Goal: Transaction & Acquisition: Purchase product/service

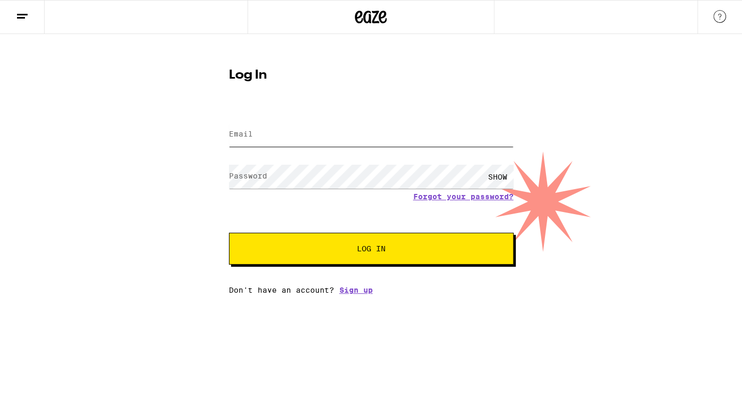
click at [336, 137] on input "Email" at bounding box center [371, 135] width 285 height 24
type input "[EMAIL_ADDRESS][DOMAIN_NAME]"
click at [380, 249] on span "Log In" at bounding box center [371, 248] width 29 height 7
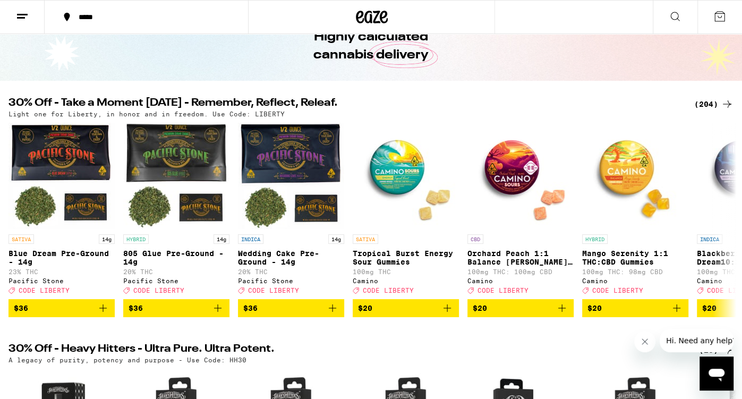
scroll to position [56, 0]
click at [730, 105] on icon at bounding box center [727, 104] width 13 height 13
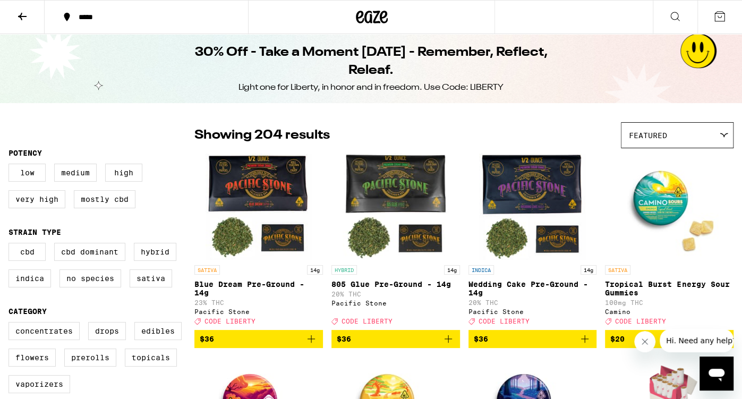
click at [23, 15] on icon at bounding box center [22, 16] width 8 height 7
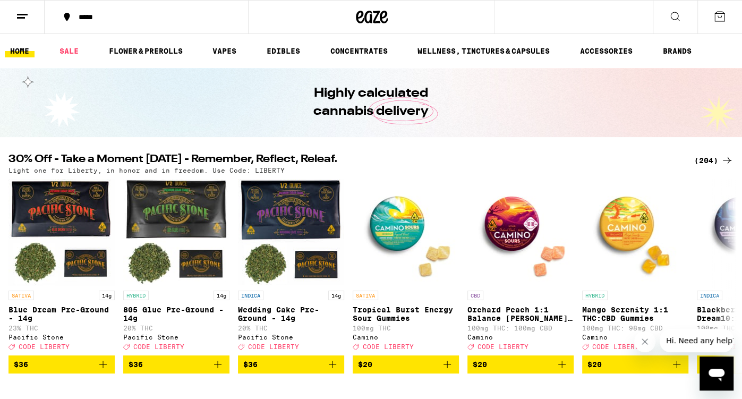
click at [724, 160] on icon at bounding box center [727, 160] width 13 height 13
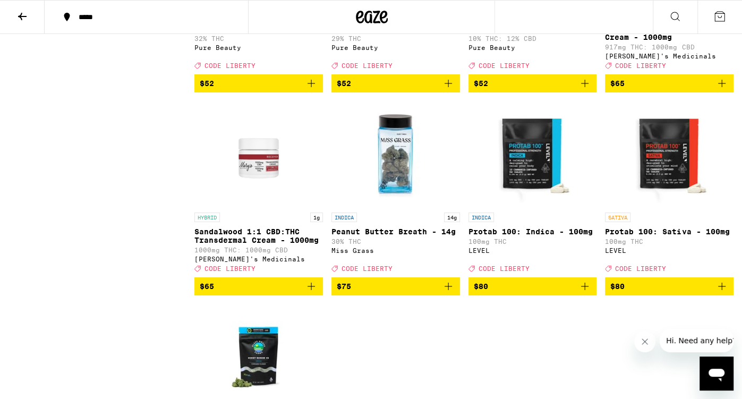
scroll to position [9966, 0]
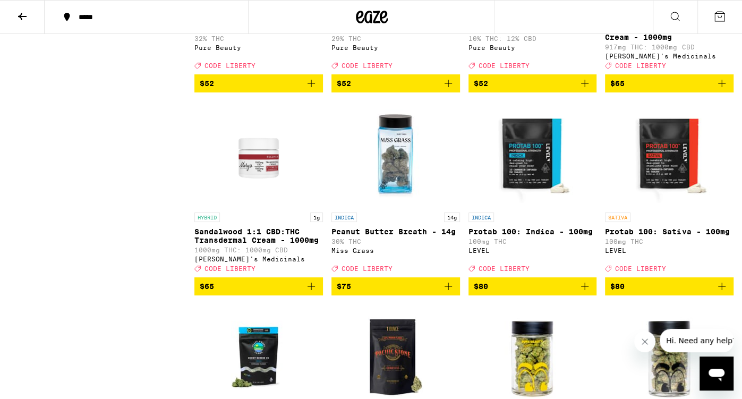
click at [447, 90] on icon "Add to bag" at bounding box center [448, 83] width 13 height 13
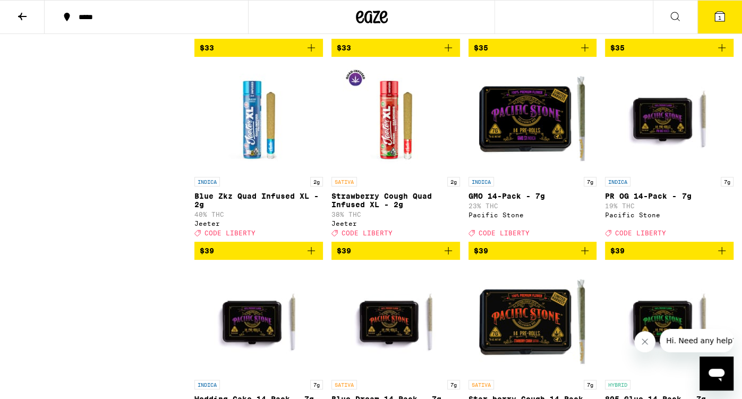
scroll to position [7704, 0]
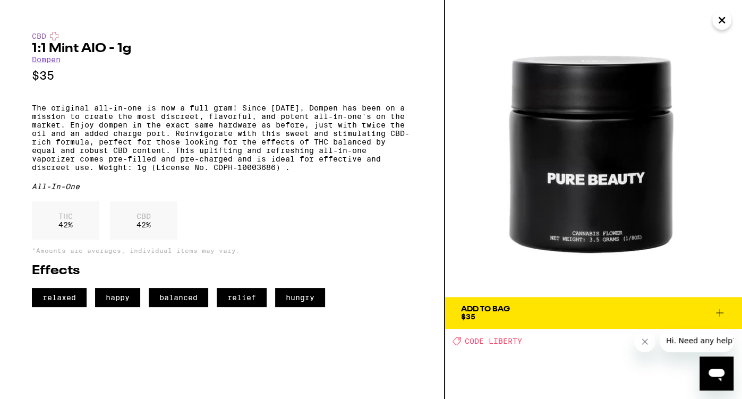
click at [721, 22] on icon "Close" at bounding box center [721, 20] width 13 height 16
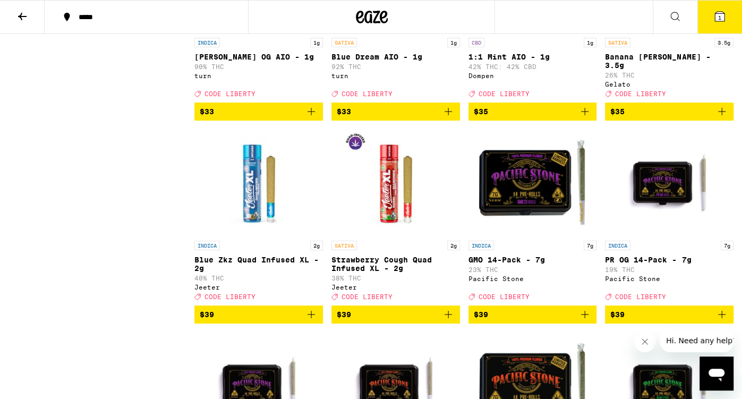
click at [515, 61] on p "1:1 Mint AIO - 1g" at bounding box center [532, 57] width 129 height 8
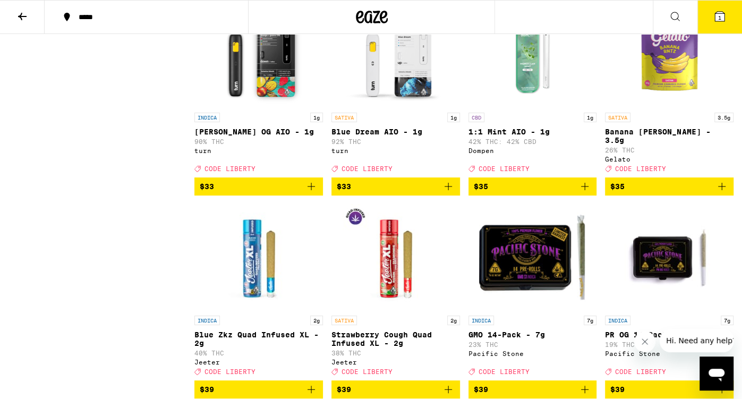
scroll to position [7634, 0]
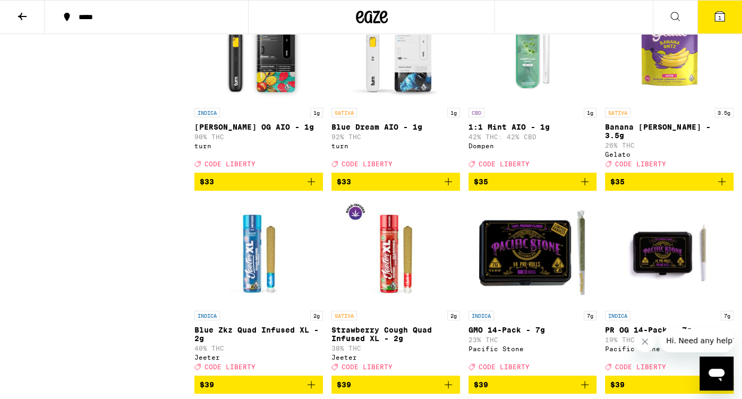
click at [264, 102] on img "Open page for Mango Guava OG AIO - 1g from turn" at bounding box center [259, 49] width 106 height 106
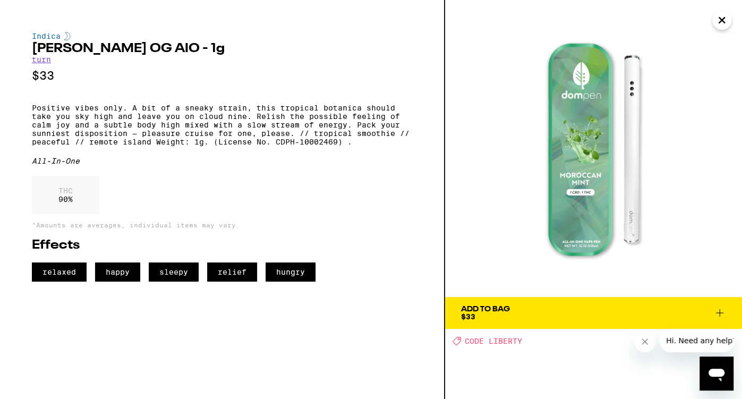
click at [715, 22] on icon "Close" at bounding box center [721, 20] width 13 height 16
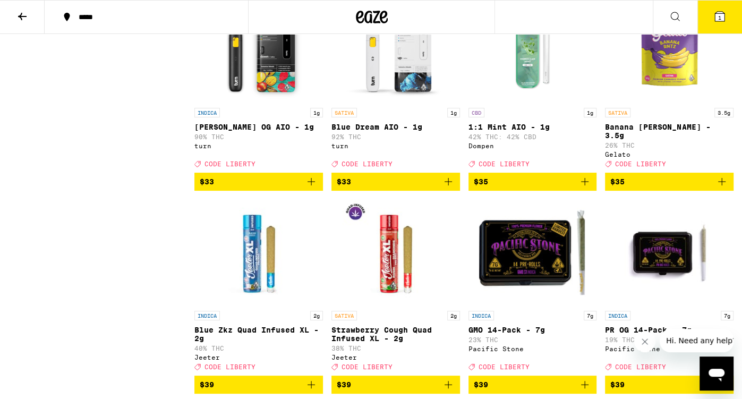
scroll to position [7633, 0]
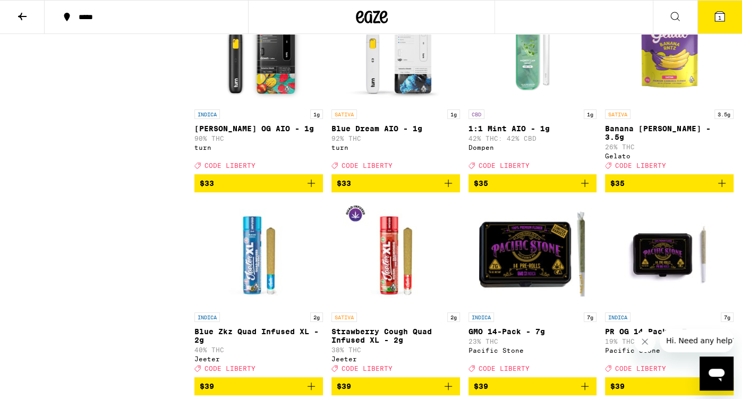
click at [264, 104] on img "Open page for Mango Guava OG AIO - 1g from turn" at bounding box center [259, 51] width 106 height 106
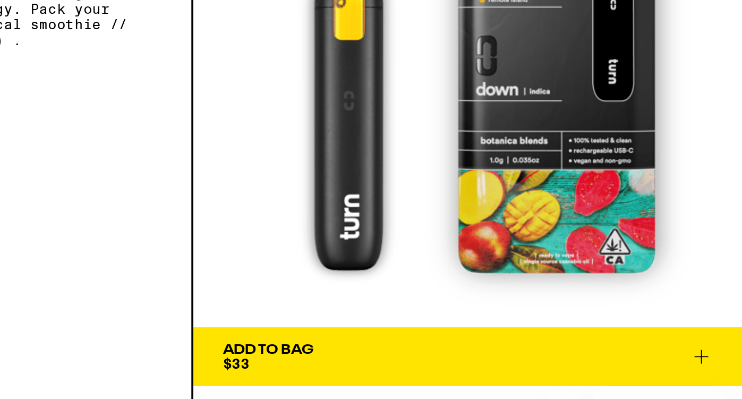
scroll to position [7633, 0]
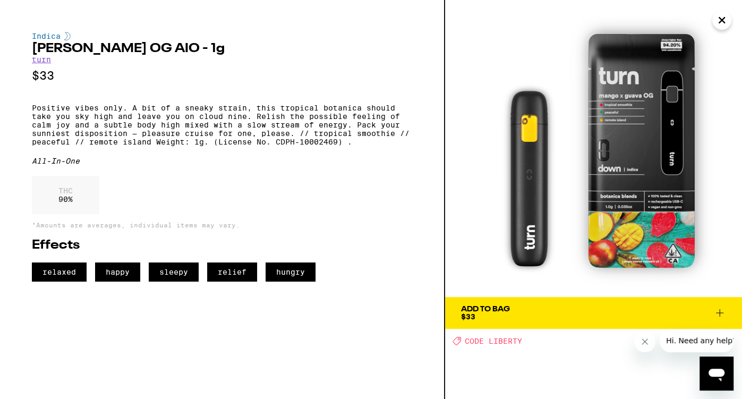
click at [720, 311] on icon at bounding box center [719, 312] width 7 height 7
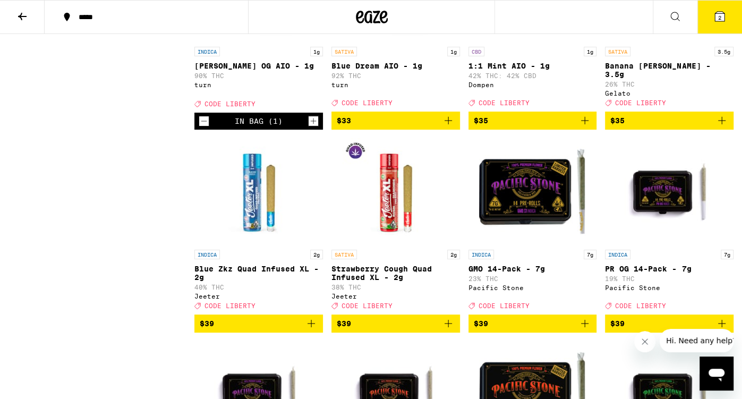
scroll to position [7695, 0]
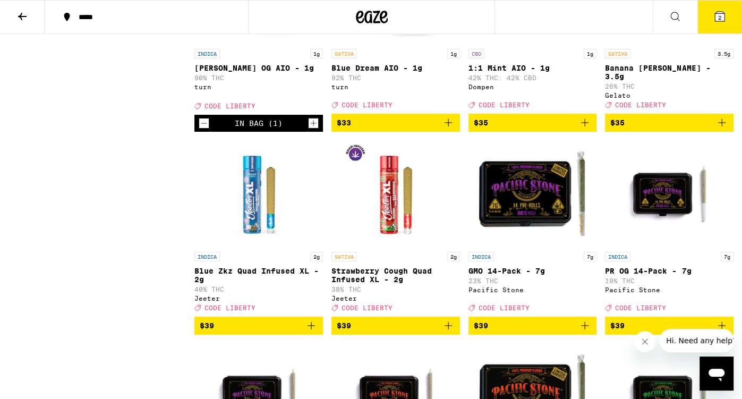
click at [204, 130] on icon "Decrement" at bounding box center [204, 123] width 10 height 13
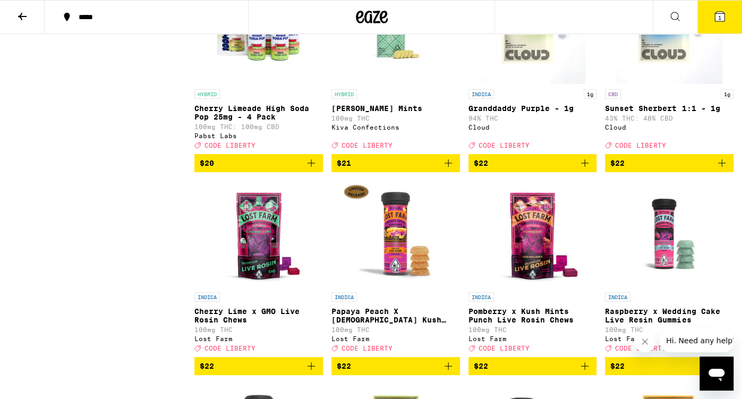
scroll to position [4625, 0]
click at [524, 84] on img "Open page for Granddaddy Purple - 1g from Cloud" at bounding box center [532, 31] width 106 height 106
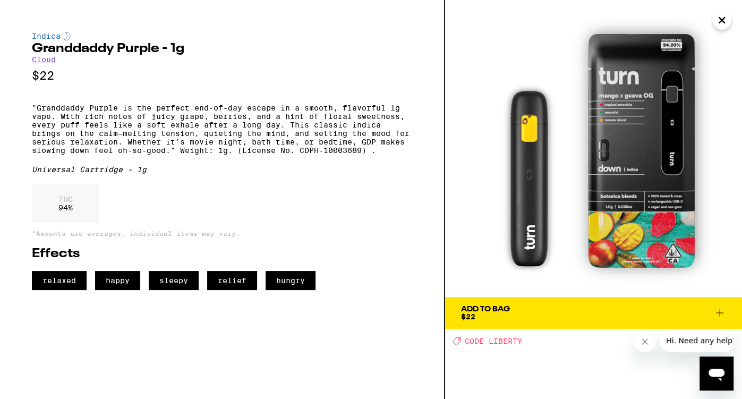
click at [730, 19] on button "Close" at bounding box center [721, 20] width 19 height 19
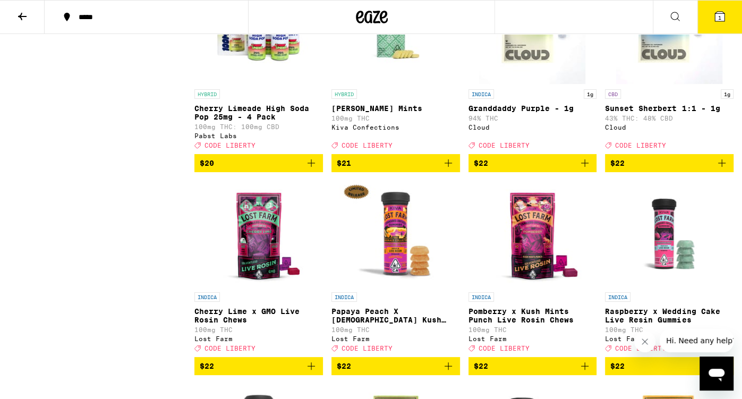
click at [529, 84] on img "Open page for Granddaddy Purple - 1g from Cloud" at bounding box center [532, 31] width 106 height 106
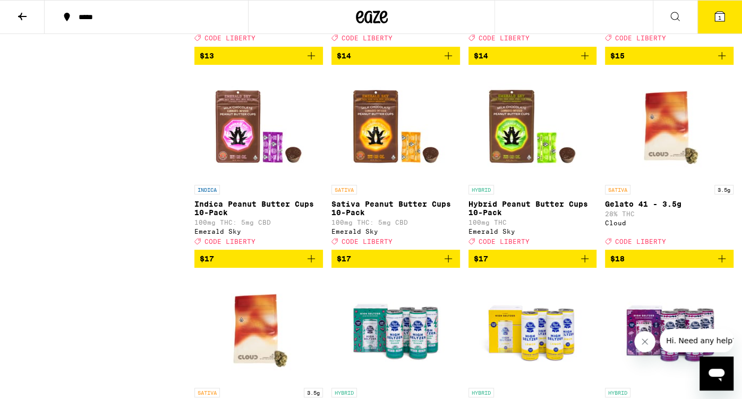
scroll to position [3109, 0]
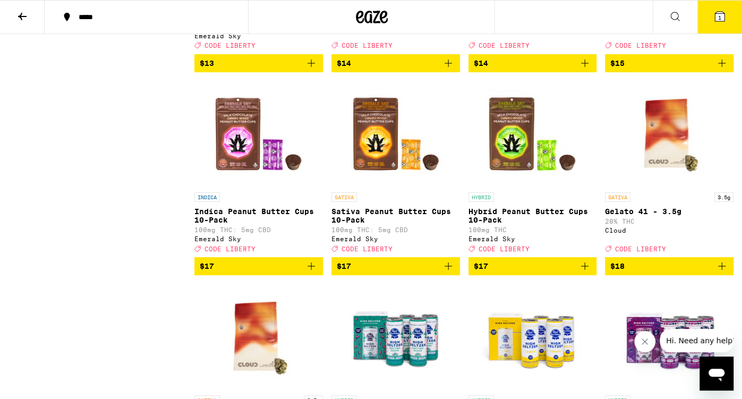
click at [718, 18] on span "1" at bounding box center [719, 17] width 3 height 6
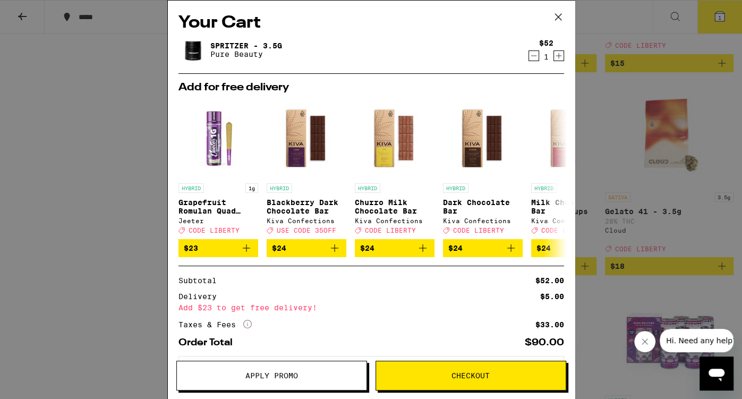
click at [289, 370] on button "Apply Promo" at bounding box center [271, 376] width 191 height 30
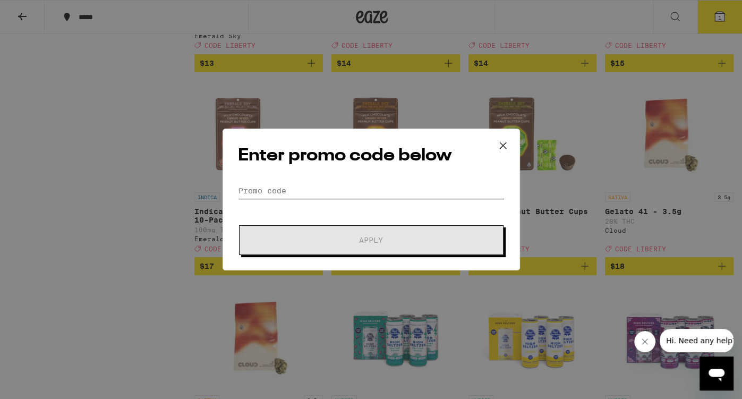
click at [260, 192] on input "Promo Code" at bounding box center [371, 191] width 267 height 16
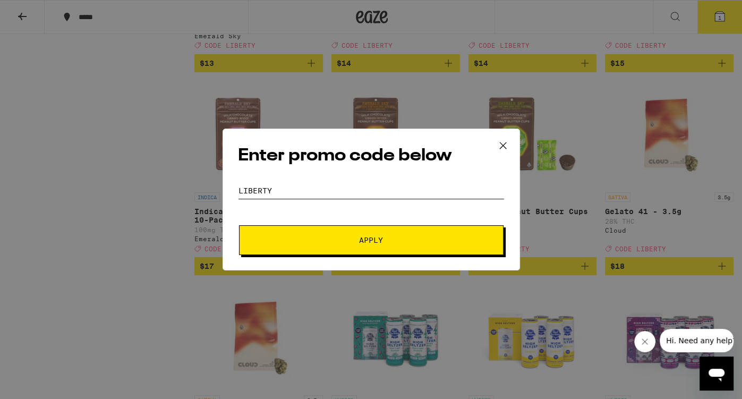
scroll to position [3109, 0]
type input "LIBERTY"
click at [341, 232] on button "Apply" at bounding box center [371, 240] width 264 height 30
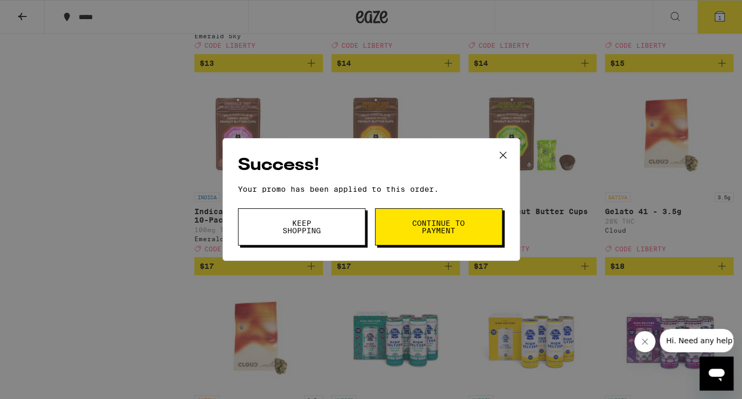
click at [294, 221] on span "Keep Shopping" at bounding box center [302, 226] width 54 height 15
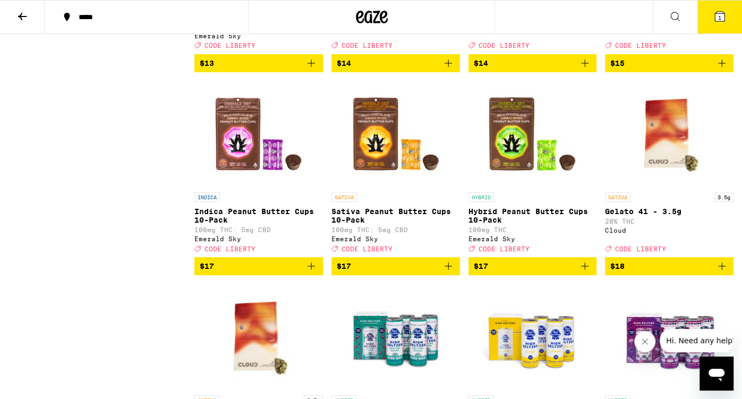
click at [721, 14] on icon at bounding box center [720, 17] width 10 height 10
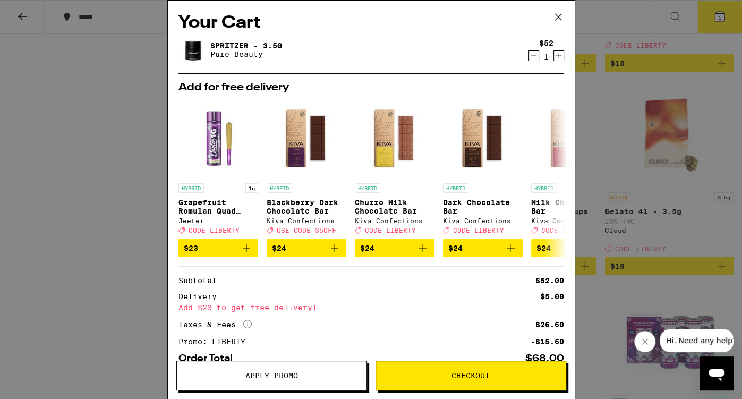
click at [558, 14] on icon at bounding box center [558, 17] width 16 height 16
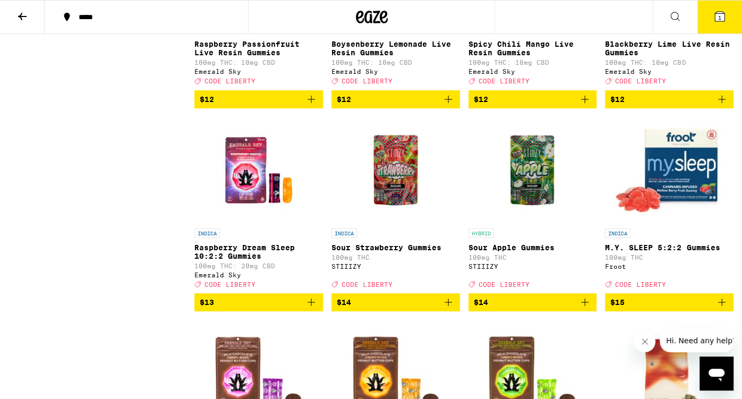
scroll to position [2870, 0]
click at [26, 15] on icon at bounding box center [22, 16] width 8 height 7
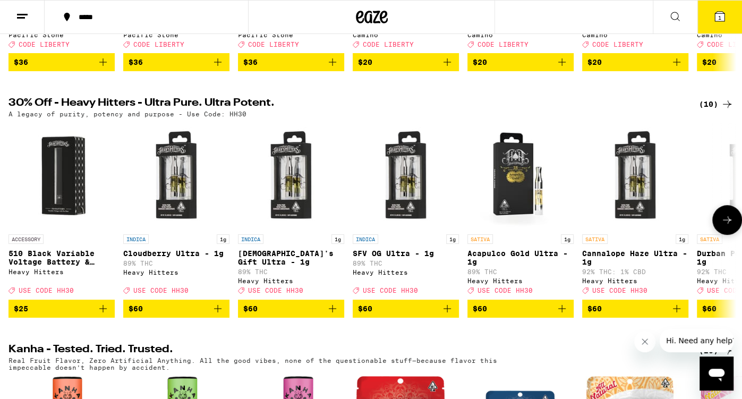
scroll to position [303, 0]
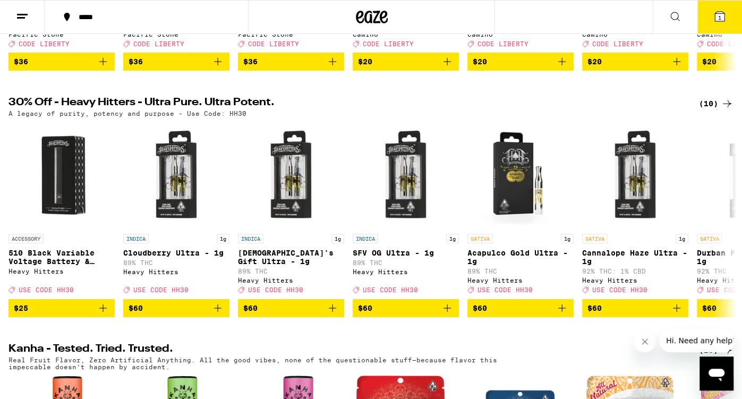
click at [728, 110] on icon at bounding box center [727, 103] width 13 height 13
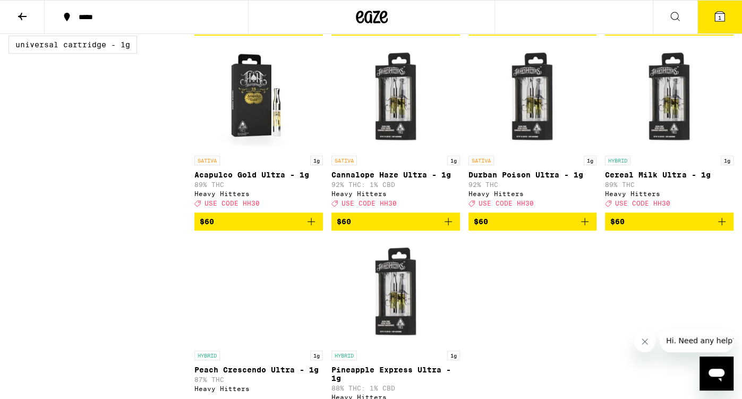
scroll to position [312, 0]
click at [656, 170] on p "Cereal Milk Ultra - 1g" at bounding box center [669, 174] width 129 height 8
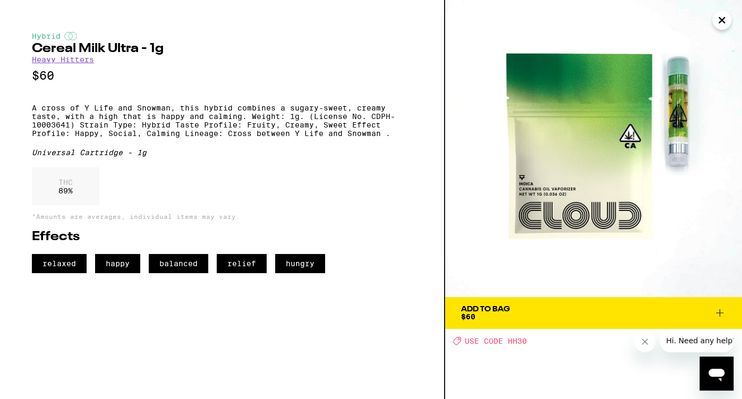
click at [721, 18] on icon "Close" at bounding box center [721, 20] width 13 height 16
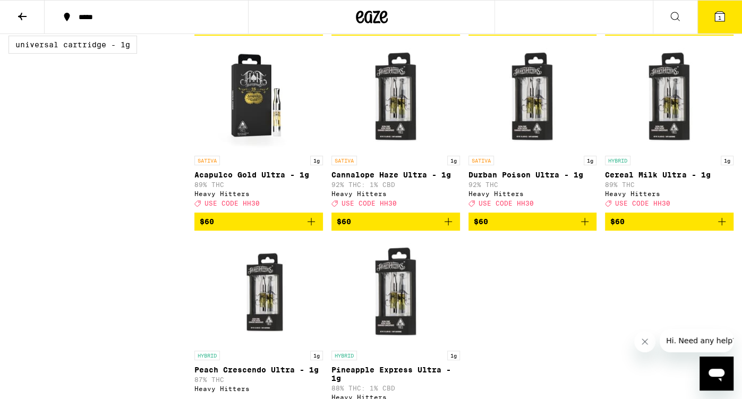
click at [667, 170] on p "Cereal Milk Ultra - 1g" at bounding box center [669, 174] width 129 height 8
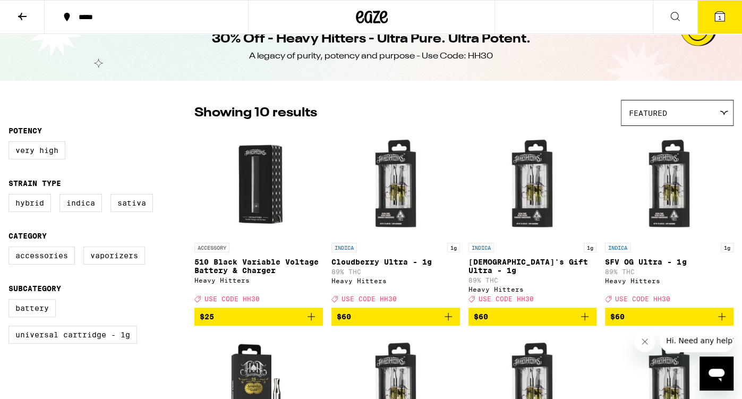
scroll to position [51, 0]
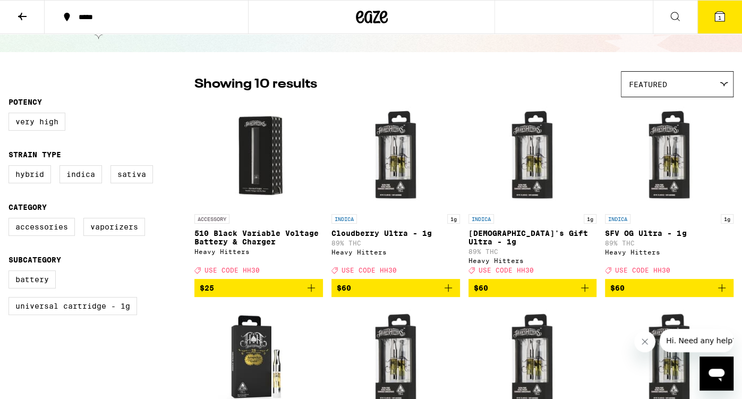
click at [407, 235] on p "Cloudberry Ultra - 1g" at bounding box center [395, 233] width 129 height 8
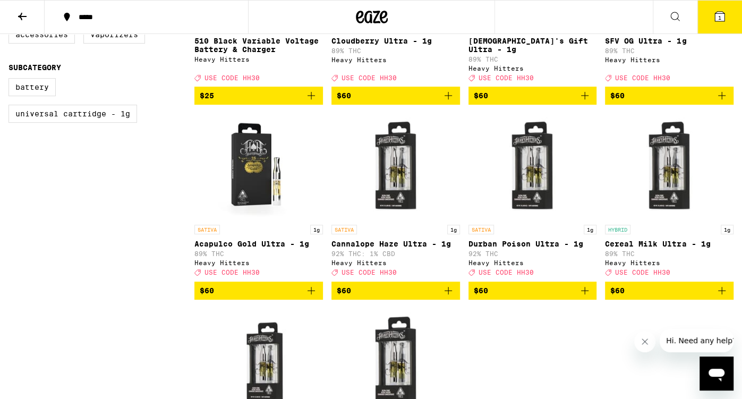
scroll to position [250, 0]
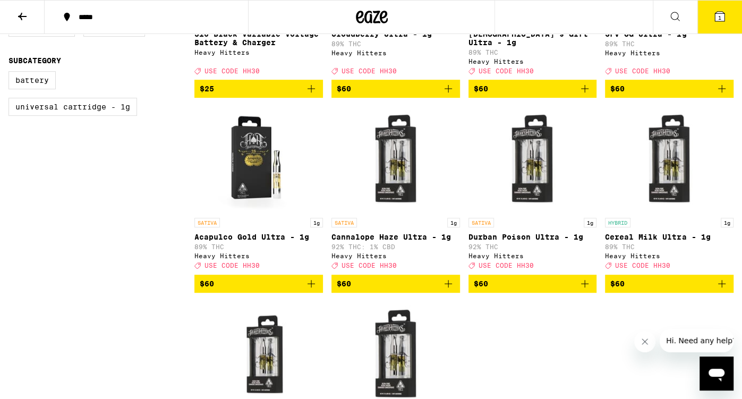
click at [698, 340] on span "Hi. Need any help?" at bounding box center [701, 340] width 70 height 8
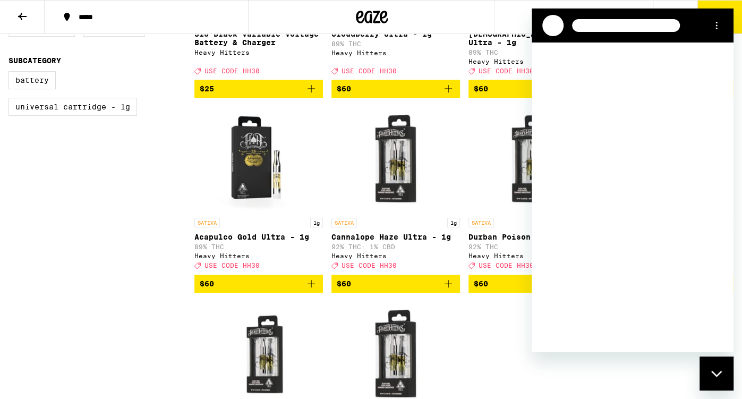
scroll to position [0, 0]
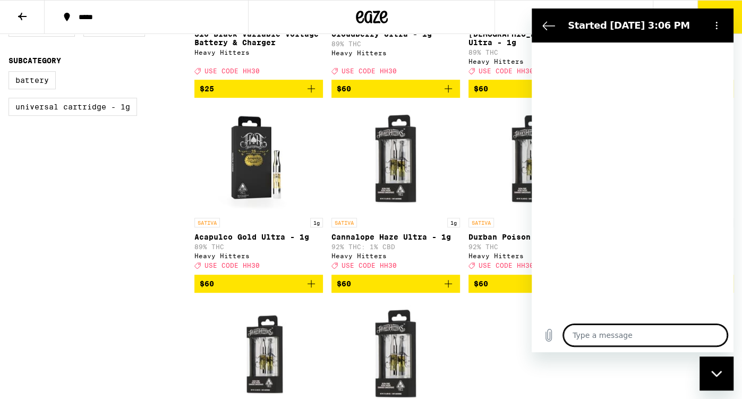
type textarea "x"
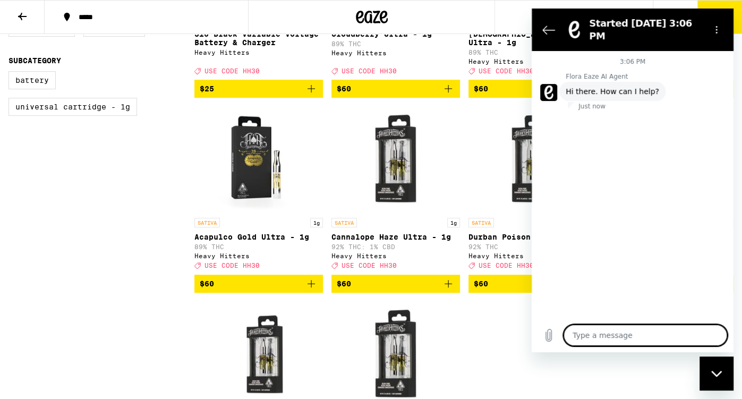
click at [651, 332] on textarea at bounding box center [645, 334] width 164 height 21
type textarea "t"
type textarea "x"
type textarea "th"
type textarea "x"
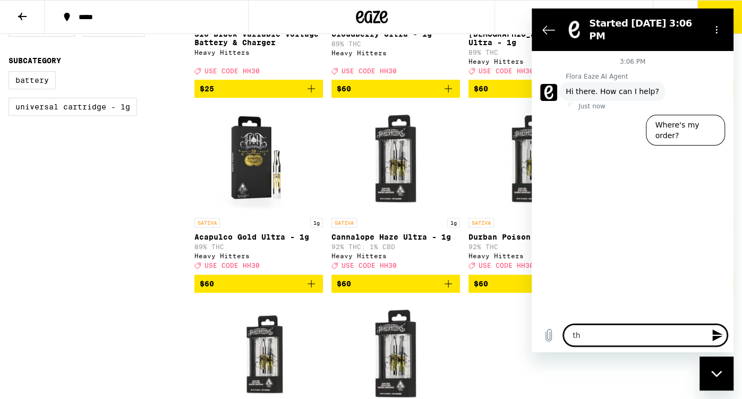
type textarea "the"
type textarea "x"
type textarea "the"
type textarea "x"
type textarea "the h"
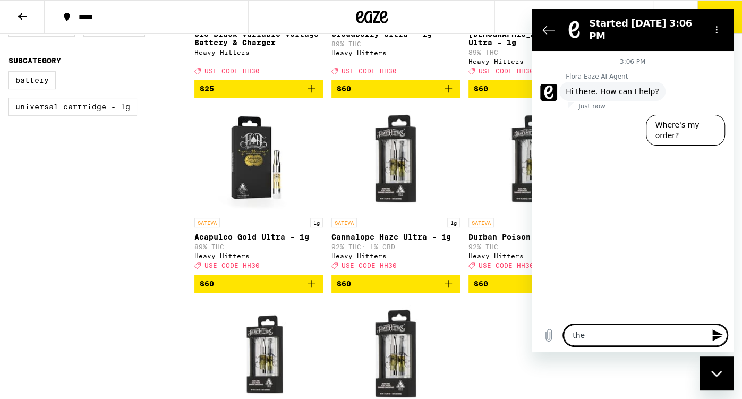
type textarea "x"
type textarea "the he"
type textarea "x"
type textarea "the hea"
type textarea "x"
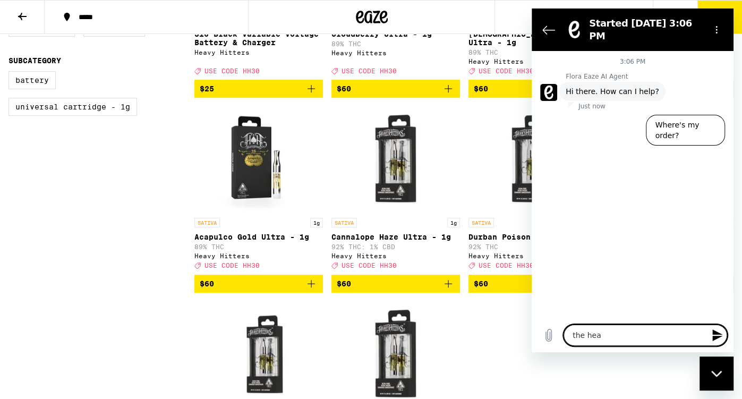
type textarea "the heab"
type textarea "x"
type textarea "the heaby"
type textarea "x"
type textarea "the heavy"
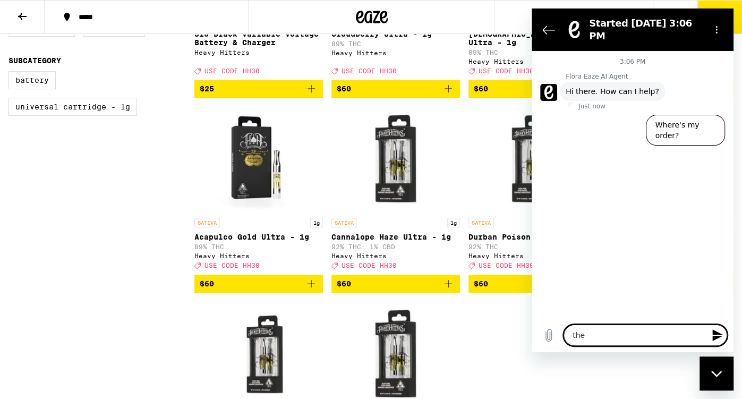
type textarea "x"
type textarea "the heavy"
type textarea "x"
type textarea "the heav"
type textarea "x"
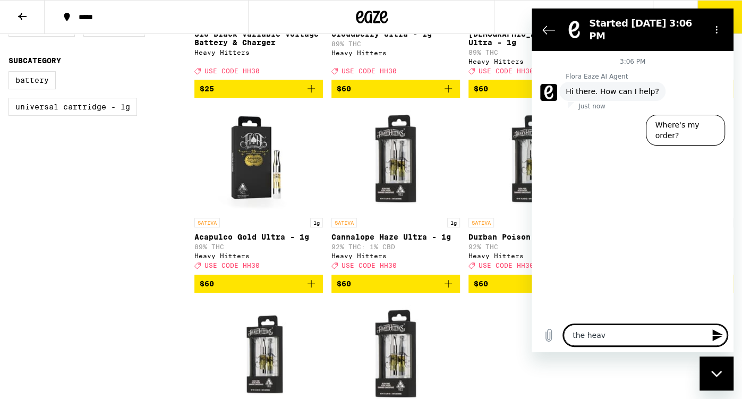
type textarea "the hea"
type textarea "x"
type textarea "the he"
type textarea "x"
type textarea "the h"
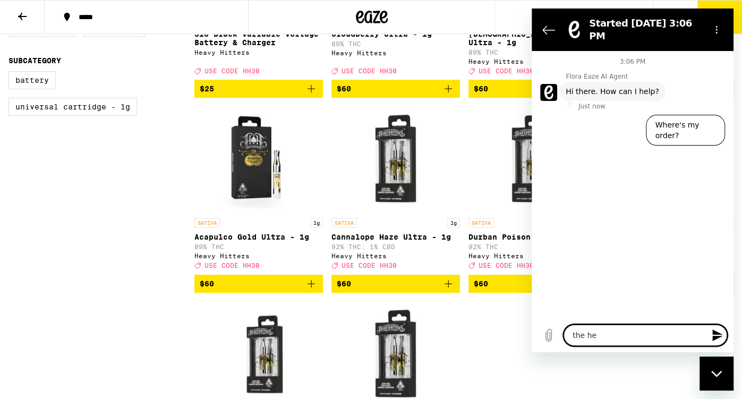
type textarea "x"
type textarea "the"
type textarea "x"
type textarea "the H"
type textarea "x"
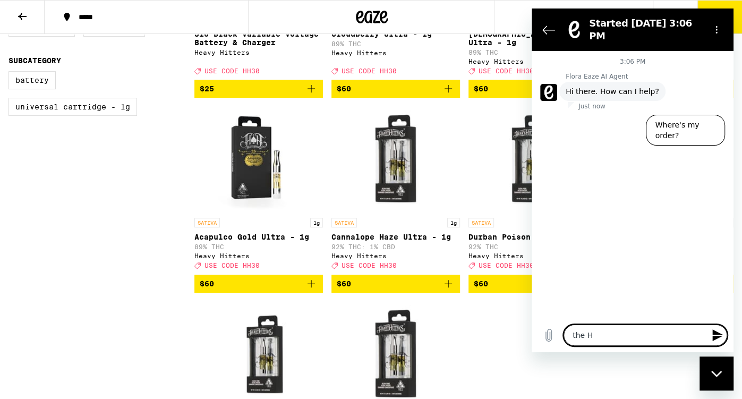
type textarea "the He"
type textarea "x"
type textarea "the Hea"
type textarea "x"
type textarea "the Heav"
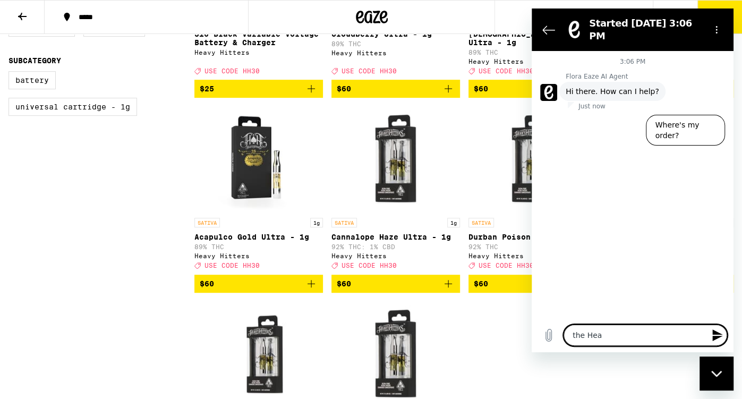
type textarea "x"
type textarea "the Heavy"
type textarea "x"
type textarea "the Heavy"
type textarea "x"
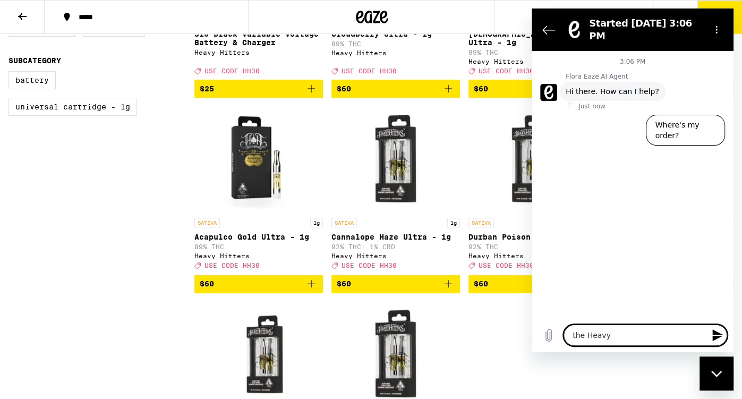
type textarea "the Heavy H"
type textarea "x"
type textarea "the Heavy HI"
type textarea "x"
type textarea "the Heavy HIt"
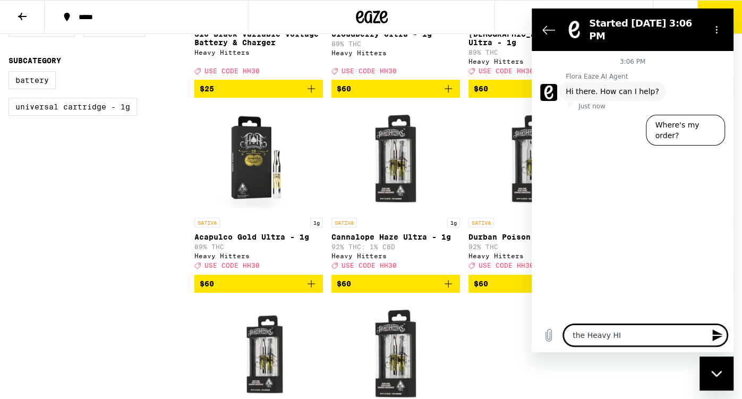
type textarea "x"
type textarea "the Heavy [PERSON_NAME]"
type textarea "x"
type textarea "the Heavy [PERSON_NAME]"
type textarea "x"
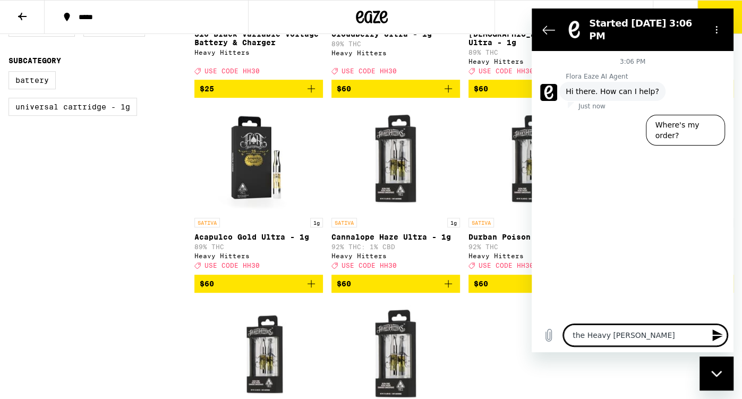
type textarea "the Heavy HItter"
type textarea "x"
type textarea "the Heavy HItter"
type textarea "x"
type textarea "the Heavy HItter v"
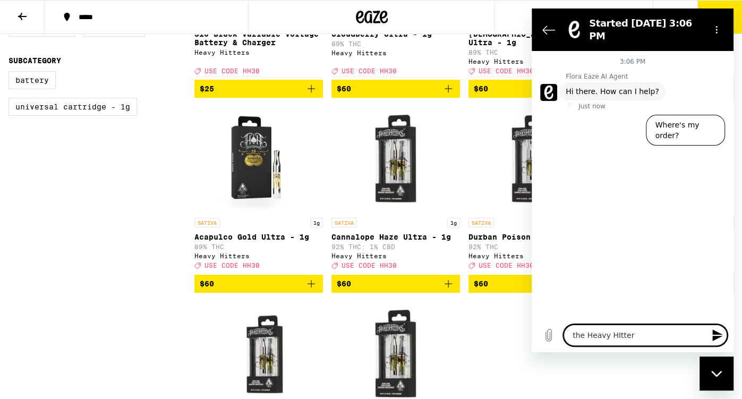
type textarea "x"
type textarea "the Heavy HItter va"
type textarea "x"
type textarea "the Heavy HItter vap"
type textarea "x"
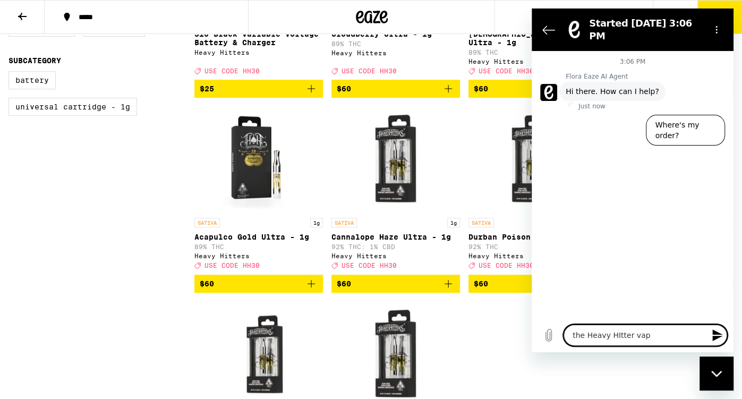
type textarea "the Heavy HItter vape"
type textarea "x"
type textarea "the Heavy HItter vapes"
type textarea "x"
type textarea "the Heavy HItter vapes,"
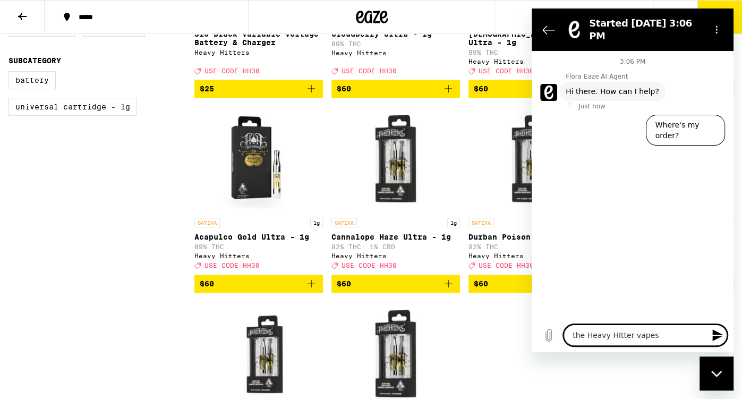
type textarea "x"
type textarea "the Heavy HItter vapes,"
type textarea "x"
type textarea "the Heavy HItter vapes, a"
type textarea "x"
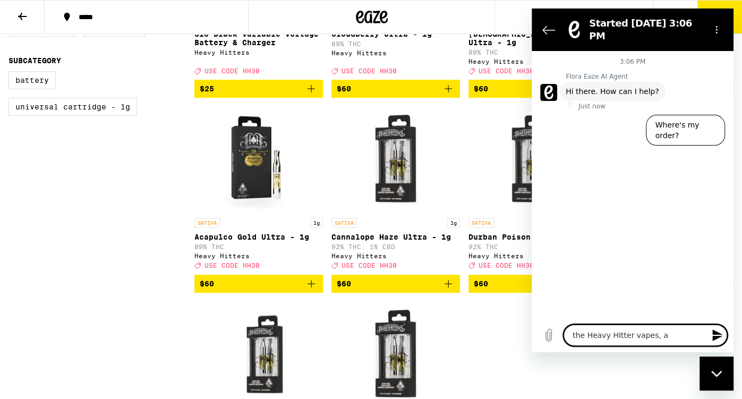
type textarea "the Heavy HItter vapes, ar"
type textarea "x"
type textarea "the Heavy HItter vapes, are"
type textarea "x"
type textarea "the Heavy HItter vapes, are"
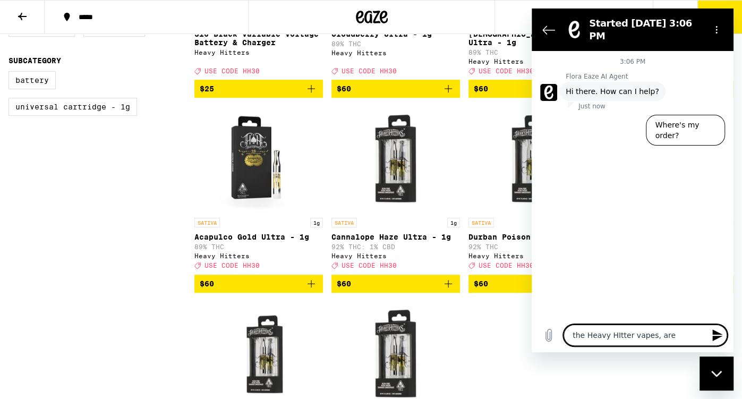
type textarea "x"
type textarea "the Heavy HItter vapes, are t"
type textarea "x"
type textarea "the Heavy HItter vapes, are th"
type textarea "x"
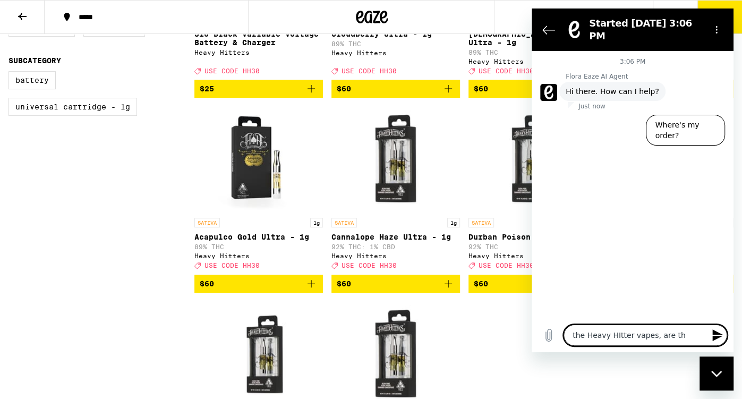
type textarea "the Heavy HItter vapes, are tho"
type textarea "x"
type textarea "the Heavy HItter vapes, are [PERSON_NAME]"
type textarea "x"
type textarea "the Heavy HItter vapes, are those"
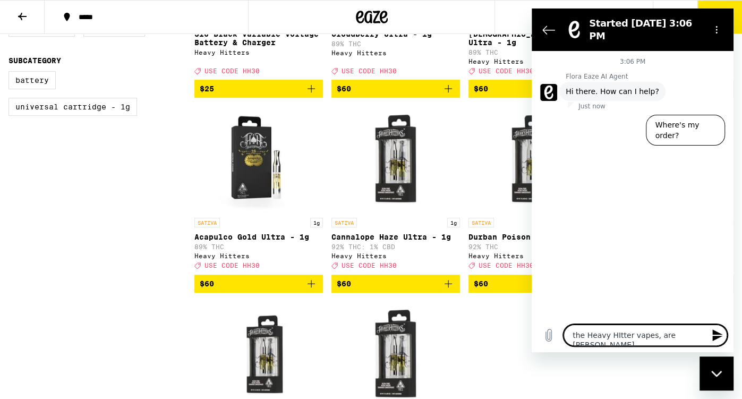
type textarea "x"
type textarea "the Heavy HItter vapes, are those"
type textarea "x"
type textarea "the Heavy HItter vapes, are those a"
type textarea "x"
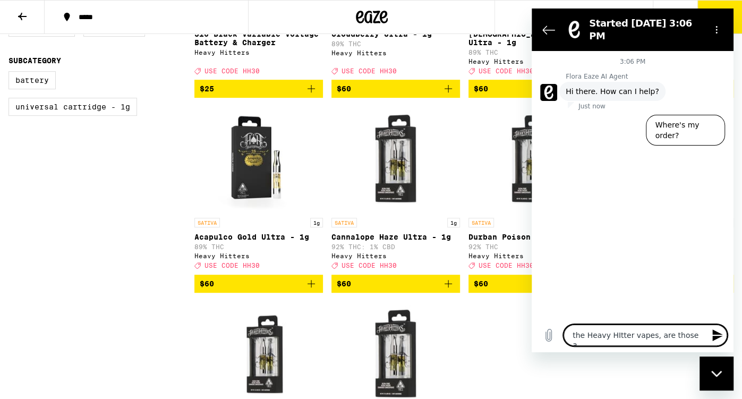
type textarea "the Heavy HItter vapes, are those al"
type textarea "x"
type textarea "the Heavy HItter vapes, are those all"
type textarea "x"
type textarea "the Heavy HItter vapes, are those all"
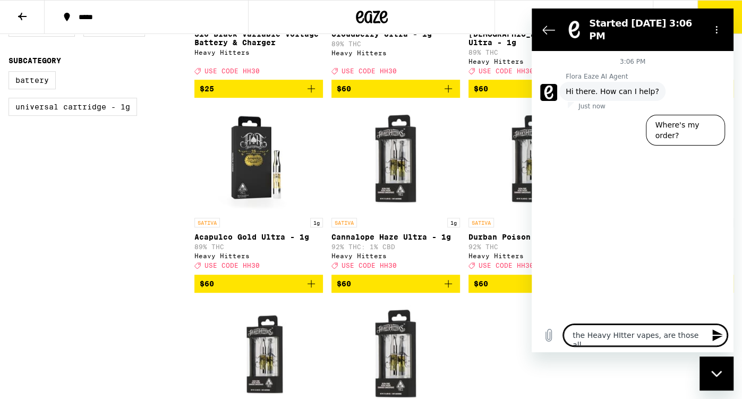
type textarea "x"
type textarea "the Heavy HItter vapes, are those all i"
type textarea "x"
type textarea "the Heavy HItter vapes, are those all in"
type textarea "x"
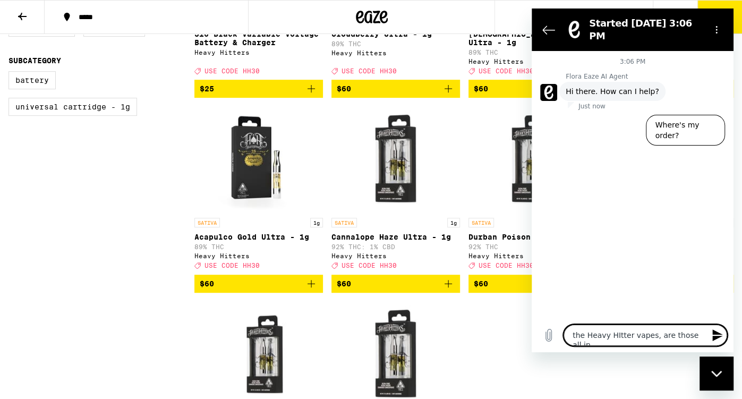
type textarea "the Heavy HItter vapes, are those all in"
type textarea "x"
type textarea "the Heavy HItter vapes, are those all in 1"
type textarea "x"
type textarea "the Heavy HItter vapes, are those all in 1"
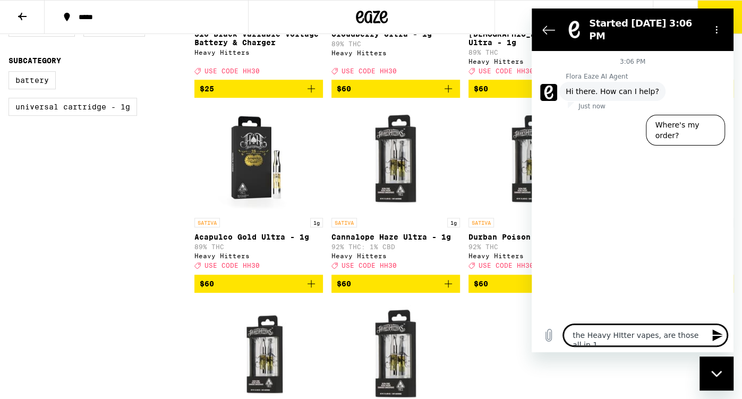
type textarea "x"
type textarea "the Heavy HItter vapes, are those all in 1 o"
type textarea "x"
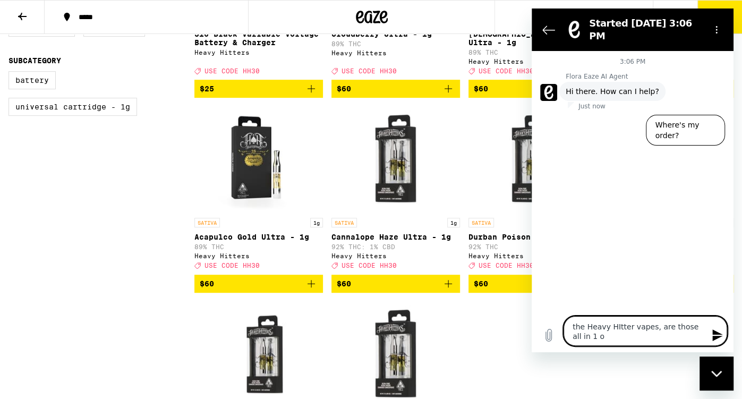
type textarea "the Heavy HItter vapes, are those all in 1 or"
type textarea "x"
type textarea "the Heavy HItter vapes, are those all in 1 or"
type textarea "x"
type textarea "the Heavy HItter vapes, are those all in 1 or j"
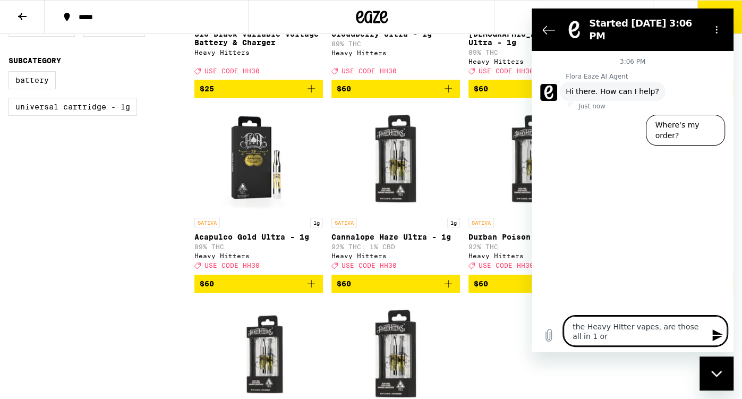
type textarea "x"
type textarea "the Heavy HItter vapes, are those all in 1 or ju"
type textarea "x"
type textarea "the Heavy HItter vapes, are those all in 1 or jus"
type textarea "x"
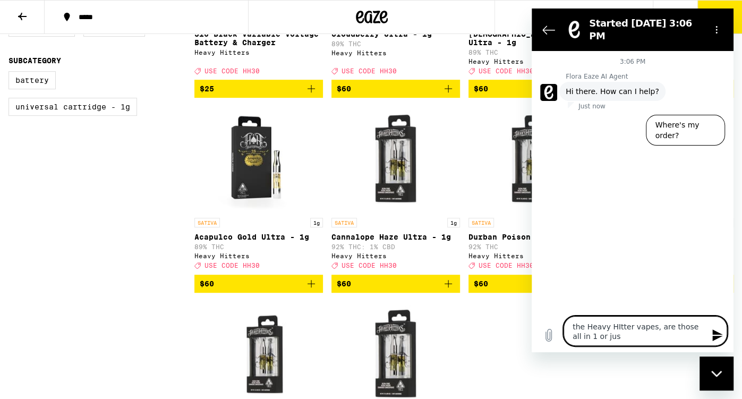
type textarea "the Heavy HItter vapes, are those all in 1 or just"
type textarea "x"
type textarea "the Heavy HItter vapes, are those all in 1 or just"
type textarea "x"
type textarea "the Heavy HItter vapes, are those all in 1 or just t"
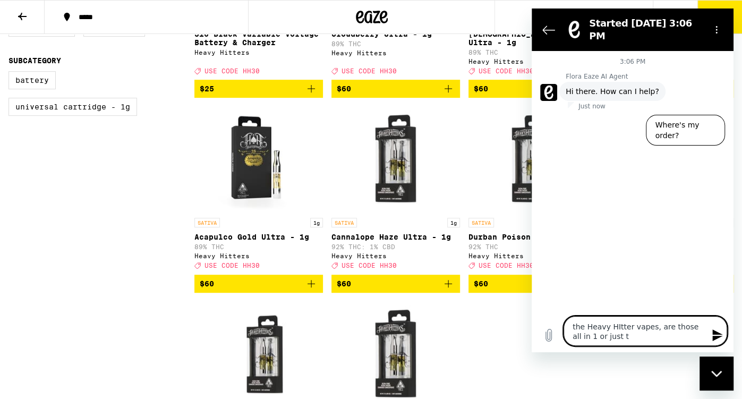
type textarea "x"
type textarea "the Heavy HItter vapes, are those all in 1 or just th"
type textarea "x"
type textarea "the Heavy HItter vapes, are those all in 1 or just the"
type textarea "x"
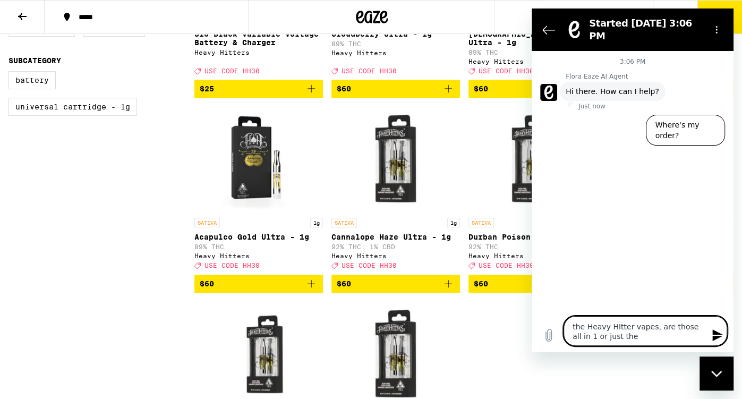
type textarea "the Heavy HItter vapes, are those all in 1 or just the"
type textarea "x"
type textarea "the Heavy HItter vapes, are those all in 1 or just the c"
type textarea "x"
type textarea "the Heavy HItter vapes, are those all in 1 or just the ca"
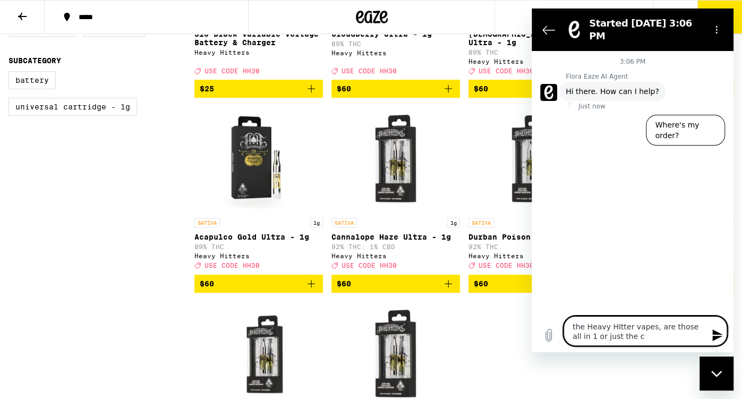
type textarea "x"
type textarea "the Heavy HItter vapes, are those all in 1 or just the car"
type textarea "x"
type textarea "the Heavy HItter vapes, are those all in 1 or just the cart"
type textarea "x"
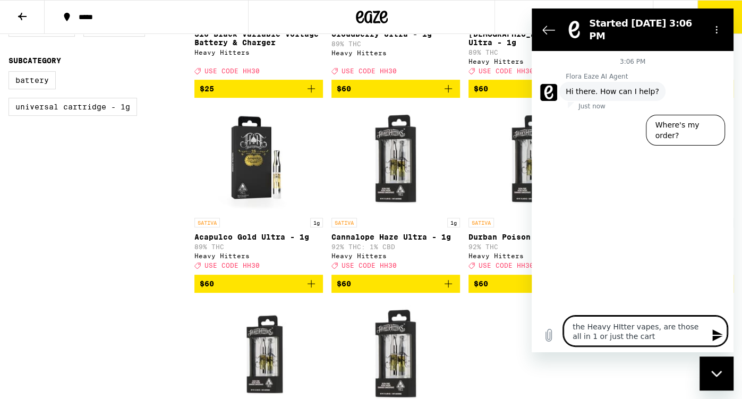
type textarea "the Heavy HItter vapes, are those all in 1 or just the cartr"
type textarea "x"
type textarea "the Heavy HItter vapes, are those all in 1 or just the cartri"
type textarea "x"
type textarea "the Heavy HItter vapes, are those all in 1 or just the cartrid"
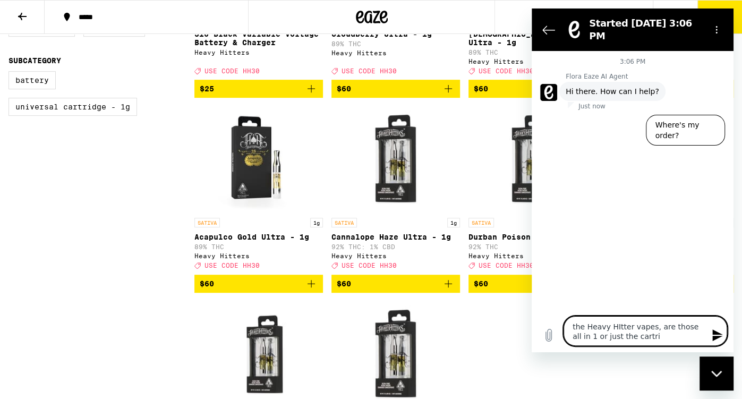
type textarea "x"
type textarea "the Heavy HItter vapes, are those all in 1 or just the cartridg"
type textarea "x"
type textarea "the Heavy HItter vapes, are those all in 1 or just the cartridge"
type textarea "x"
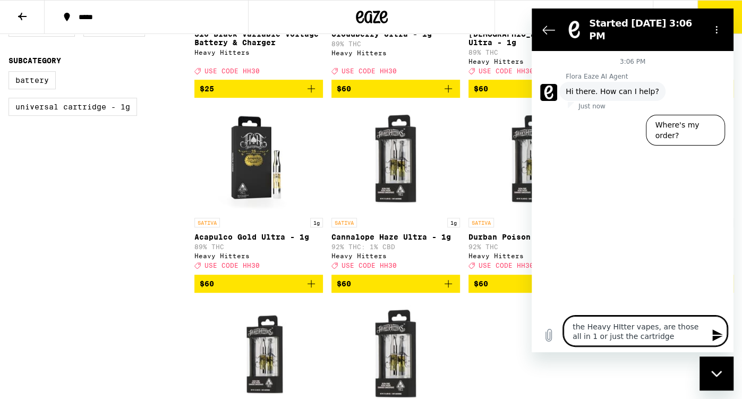
type textarea "the Heavy HItter vapes, are those all in 1 or just the cartridge?"
type textarea "x"
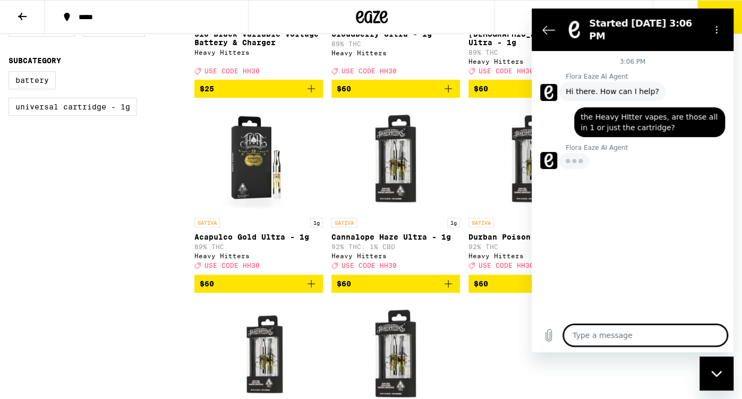
type textarea "x"
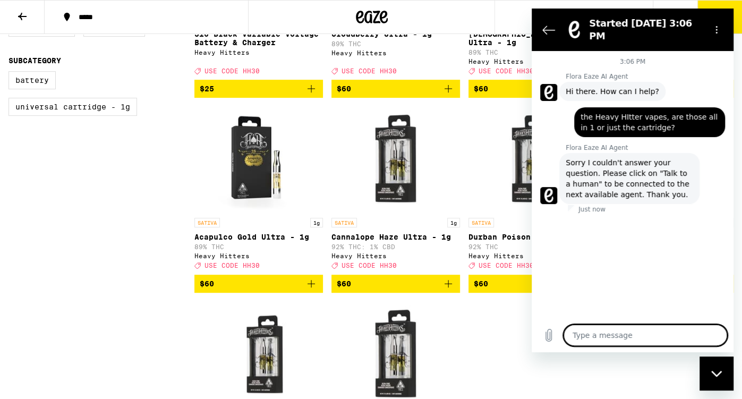
click at [651, 336] on textarea at bounding box center [645, 334] width 164 height 21
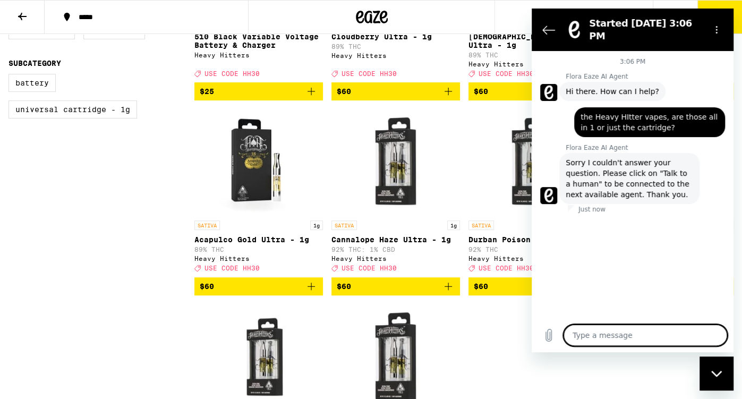
scroll to position [247, 0]
type textarea "i"
type textarea "x"
type textarea "I"
type textarea "x"
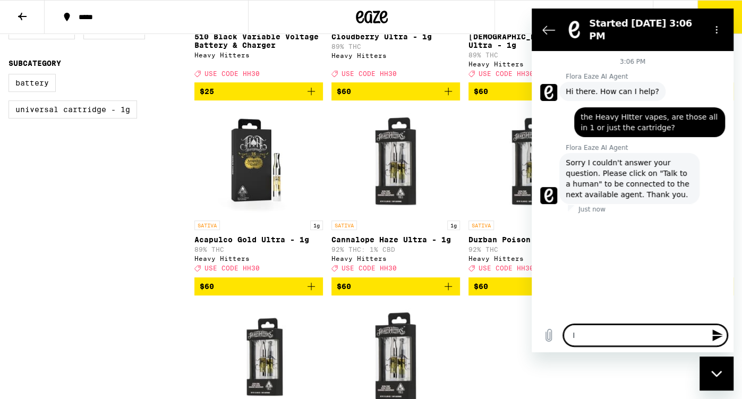
type textarea "I d"
type textarea "x"
type textarea "I do"
type textarea "x"
type textarea "I don"
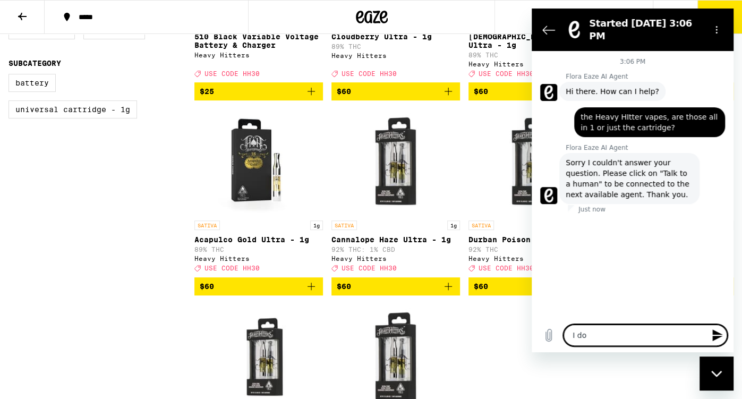
type textarea "x"
type textarea "I dont"
type textarea "x"
type textarea "I don't"
type textarea "x"
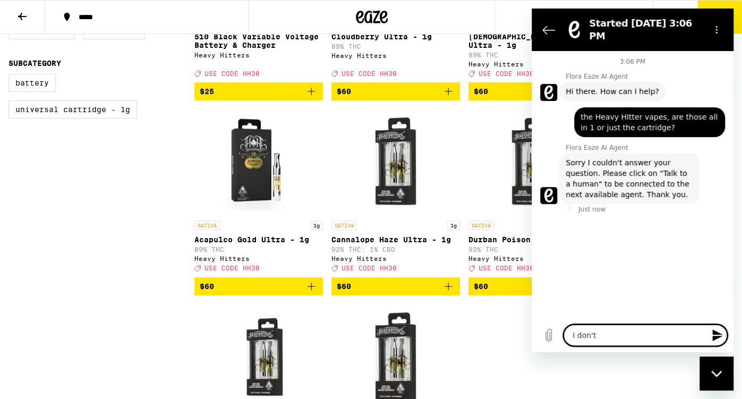
type textarea "I don't s"
type textarea "x"
type textarea "I don't se"
type textarea "x"
type textarea "I don't see"
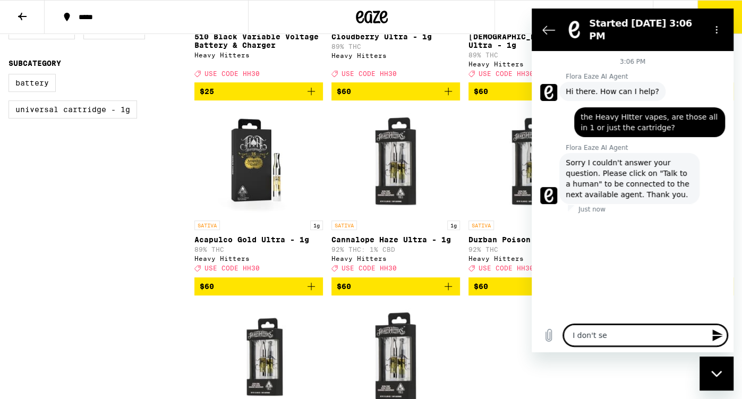
type textarea "x"
type textarea "I don't see"
type textarea "x"
type textarea "I don't see '"
type textarea "x"
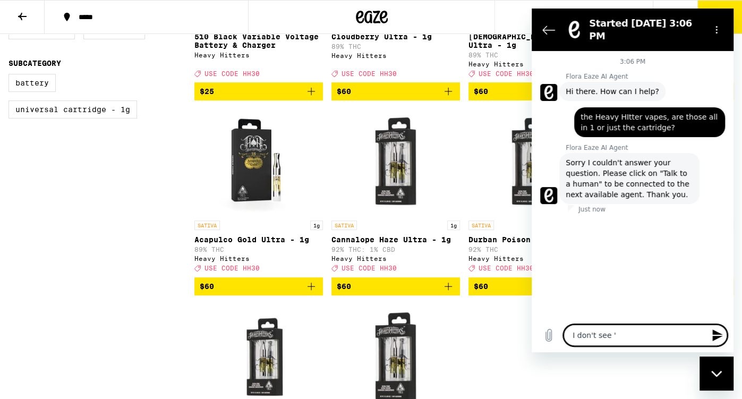
type textarea "I don't see 't"
type textarea "x"
type textarea "I don't see 'ta"
type textarea "x"
type textarea "I don't see 'tal"
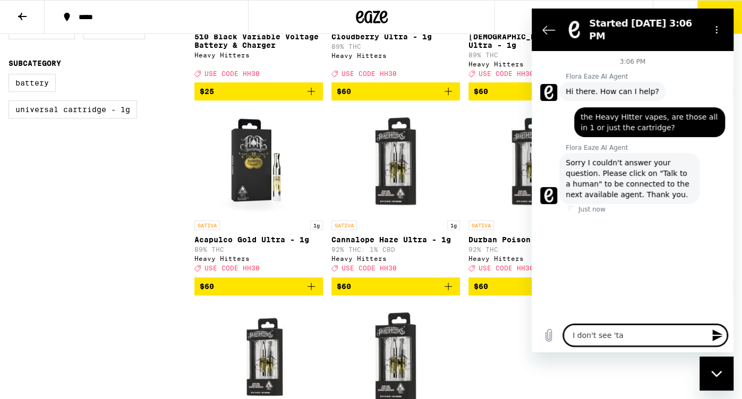
type textarea "x"
type textarea "I don't see 'talk"
type textarea "x"
type textarea "I don't see 'talk"
type textarea "x"
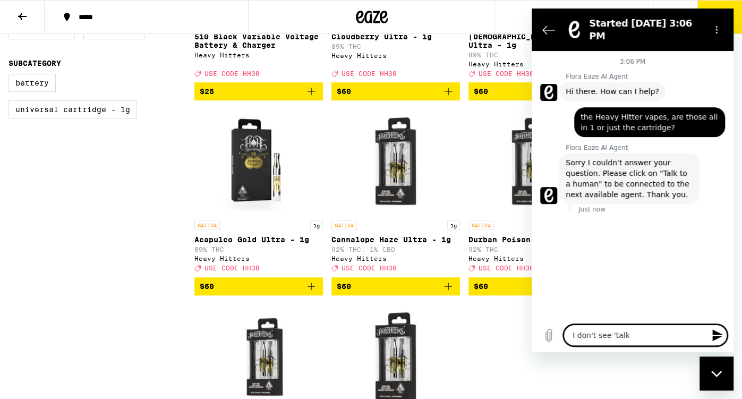
type textarea "I don't see 'talk t"
type textarea "x"
type textarea "I don't see 'talk to"
type textarea "x"
type textarea "I don't see 'talk to"
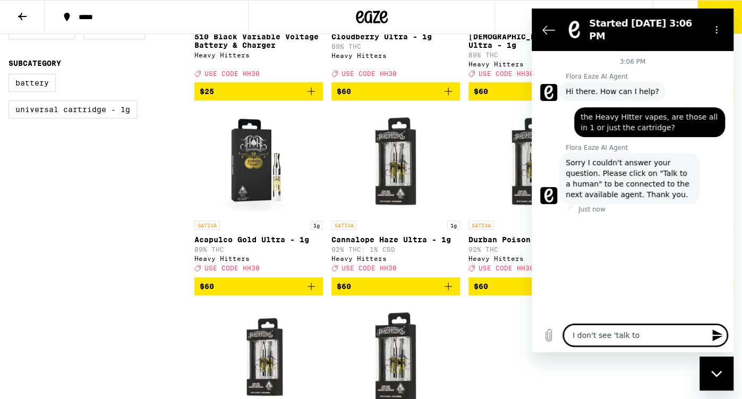
type textarea "x"
type textarea "I don't see 'talk to a"
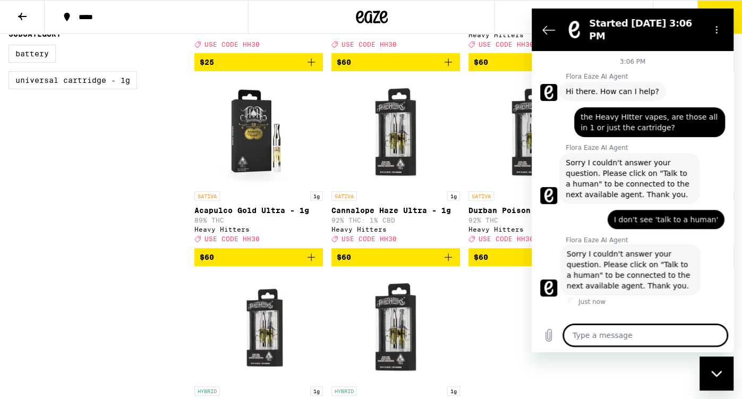
scroll to position [277, 0]
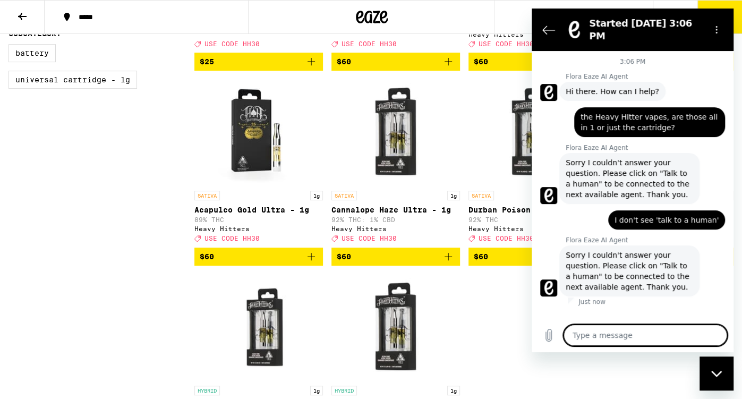
click at [720, 373] on icon "Close messaging window" at bounding box center [716, 373] width 11 height 7
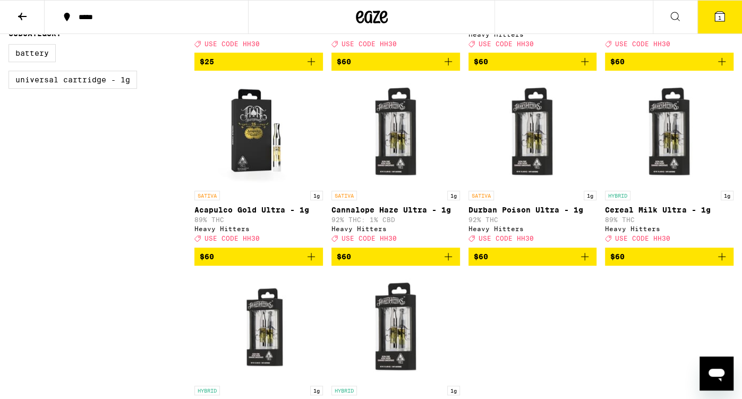
click at [720, 373] on icon "Open messaging window" at bounding box center [716, 375] width 16 height 13
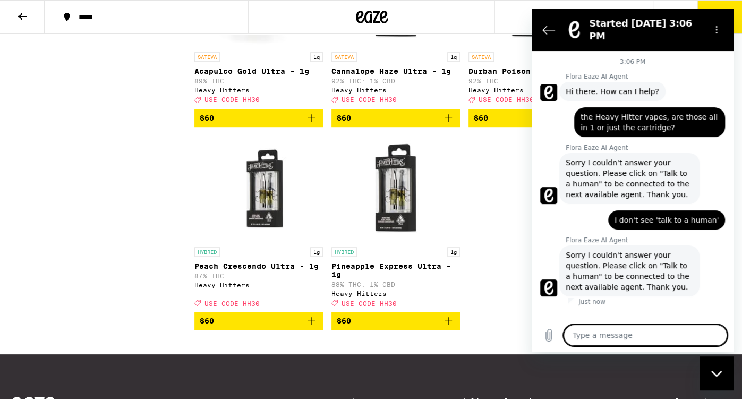
scroll to position [415, 0]
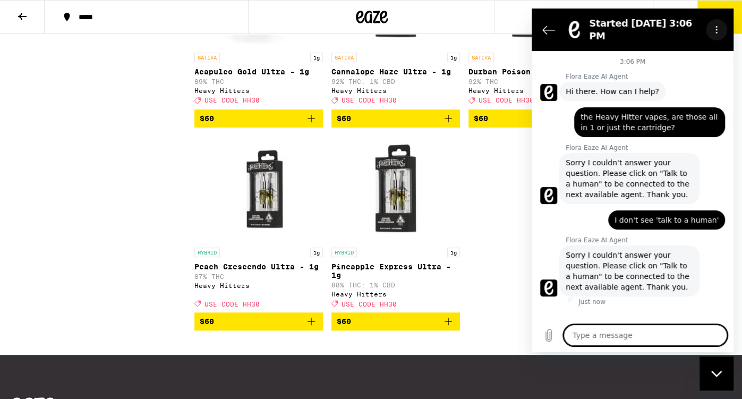
click at [717, 25] on icon "Options menu" at bounding box center [716, 29] width 8 height 8
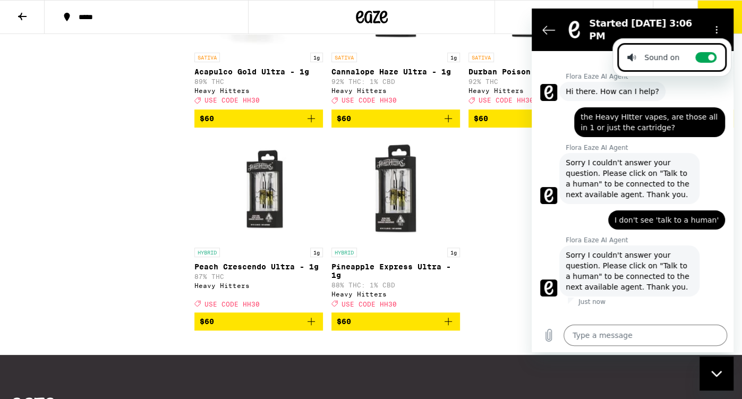
scroll to position [414, 0]
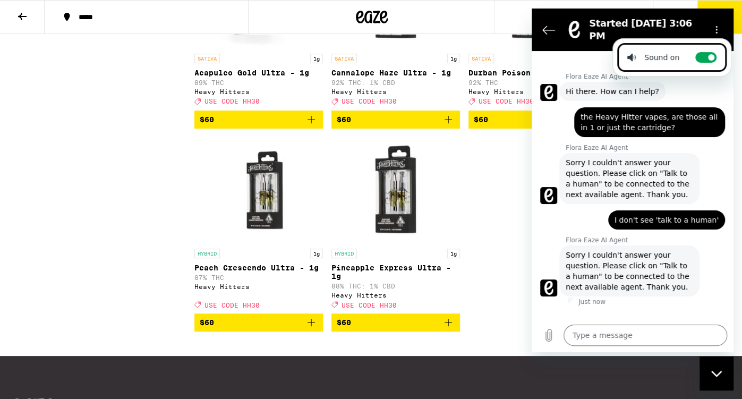
click at [586, 216] on div "says: I don't see 'talk to a human'" at bounding box center [628, 216] width 193 height 25
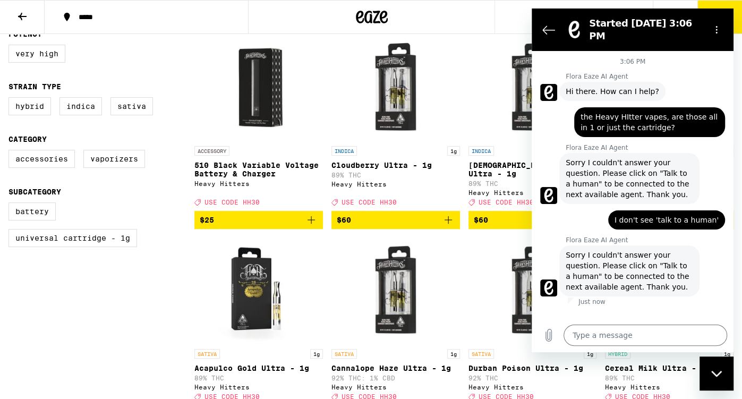
scroll to position [118, 0]
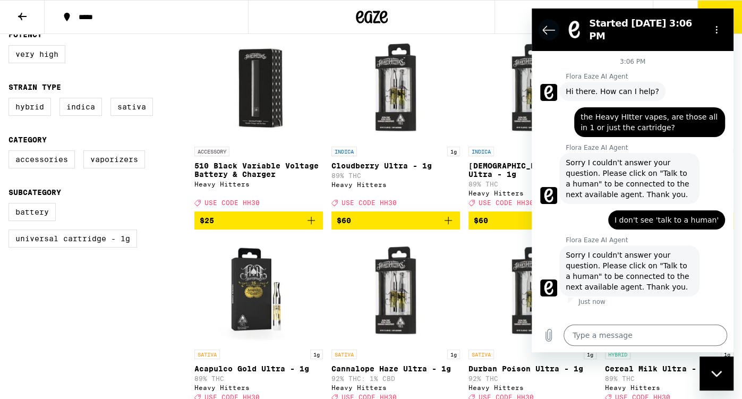
click at [551, 27] on icon "Back to the conversation list" at bounding box center [548, 29] width 13 height 13
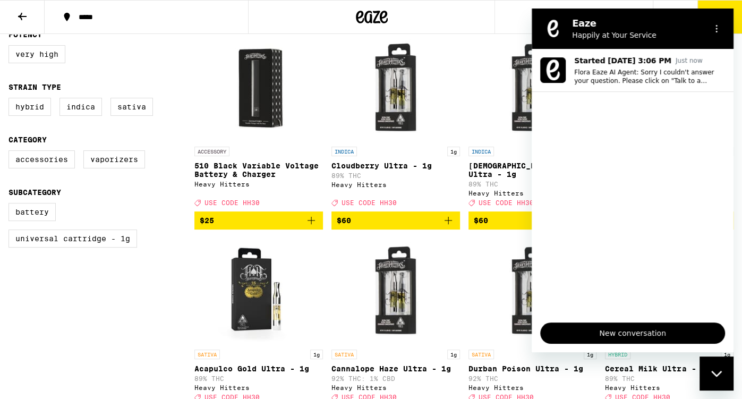
scroll to position [119, 0]
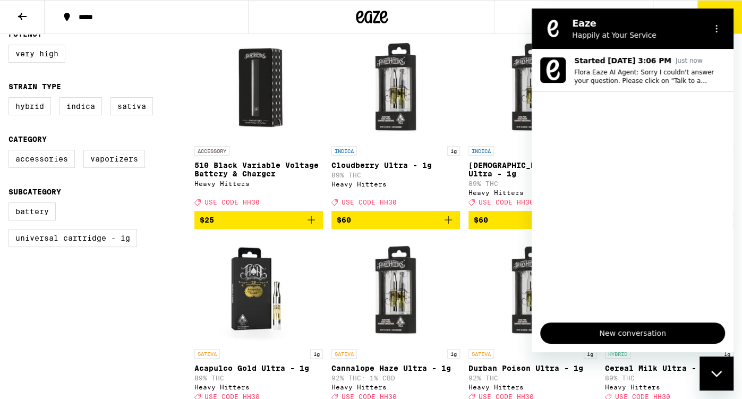
click at [462, 54] on div "ACCESSORY 510 Black Variable Voltage Battery & Charger Heavy Hitters Deal Creat…" at bounding box center [463, 331] width 539 height 592
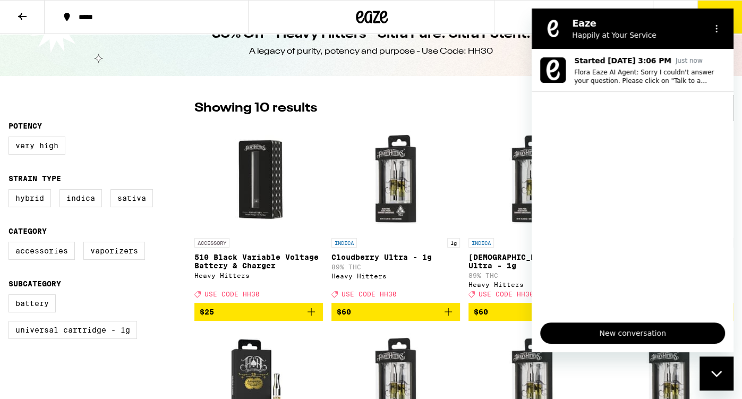
scroll to position [33, 0]
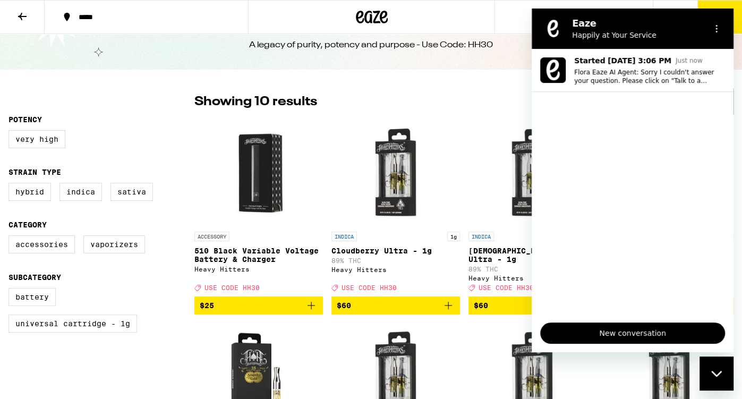
click at [477, 196] on link "INDICA 1g [DEMOGRAPHIC_DATA]'s Gift Ultra - 1g 89% THC Heavy Hitters Deal Creat…" at bounding box center [532, 208] width 129 height 176
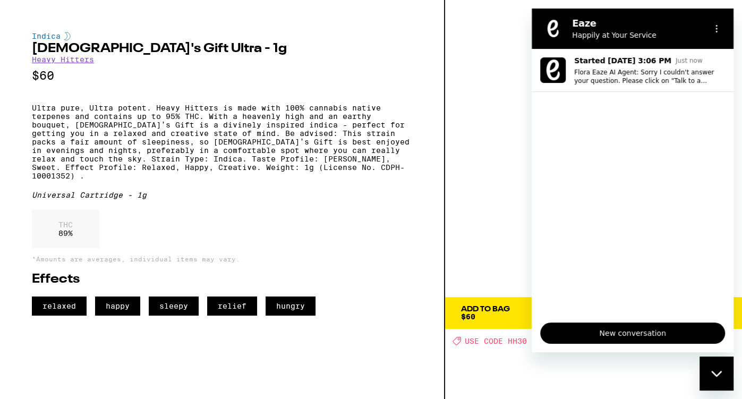
click at [709, 376] on div "Close messaging window" at bounding box center [716, 373] width 32 height 32
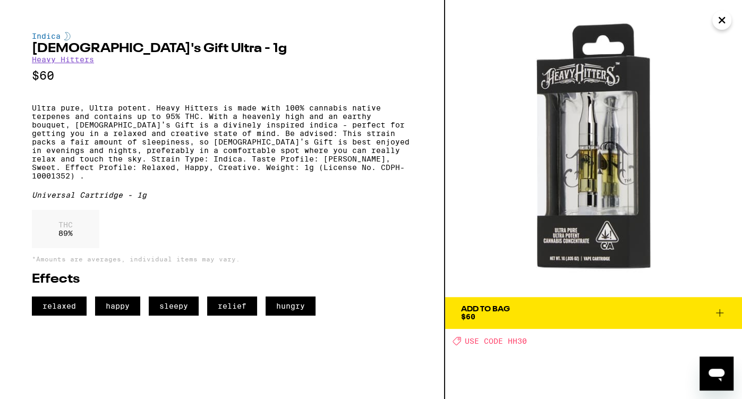
click at [725, 27] on icon "Close" at bounding box center [721, 20] width 13 height 16
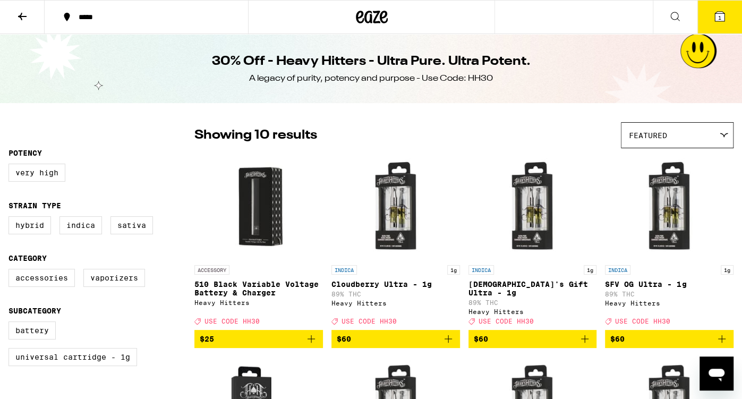
click at [19, 15] on icon at bounding box center [22, 16] width 13 height 13
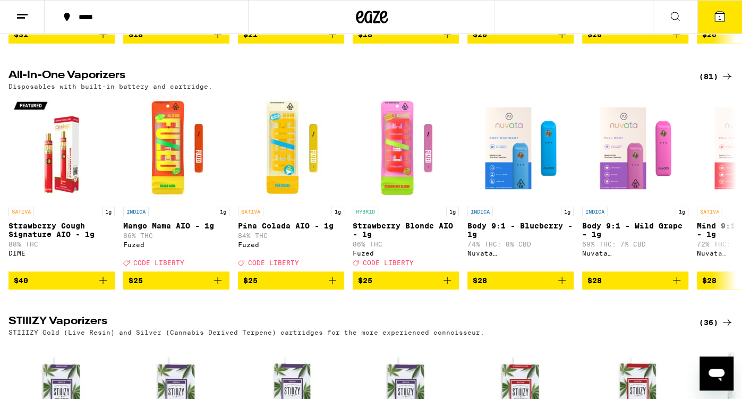
scroll to position [1766, 0]
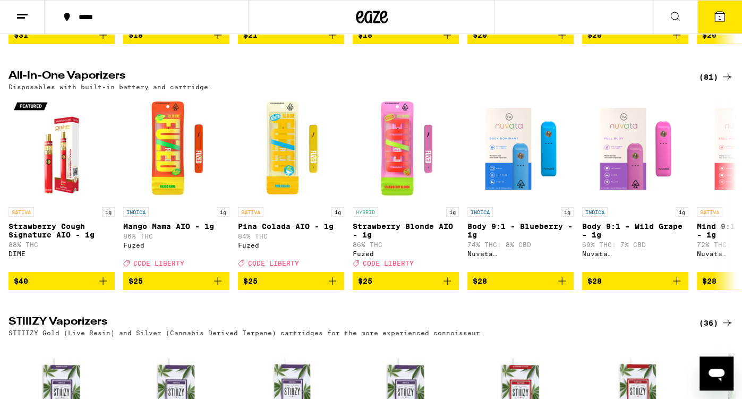
click at [726, 83] on icon at bounding box center [727, 77] width 13 height 13
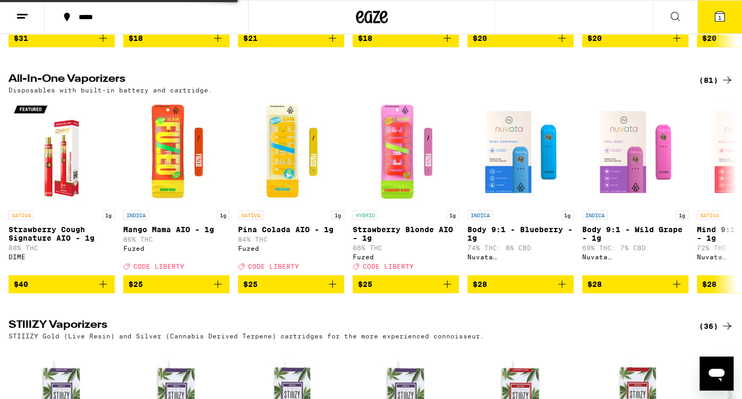
scroll to position [1762, 0]
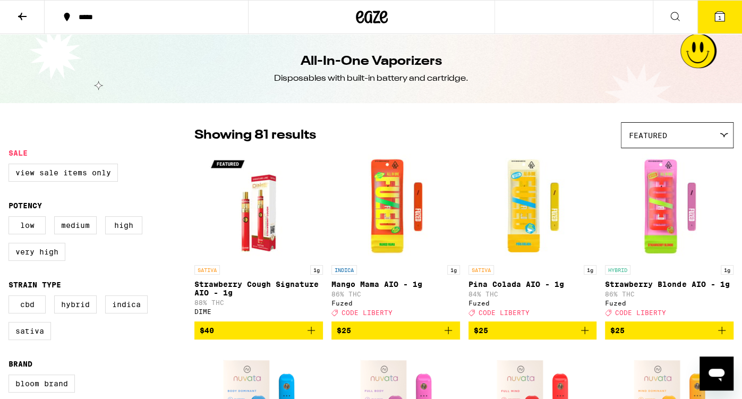
click at [382, 215] on img "Open page for Mango Mama AIO - 1g from Fuzed" at bounding box center [396, 206] width 106 height 106
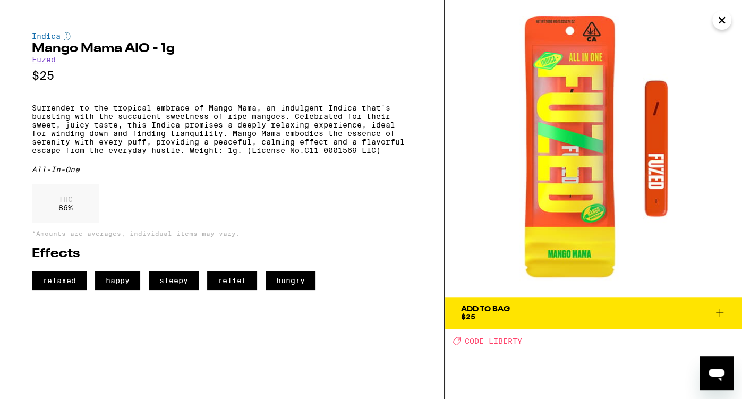
click at [715, 20] on icon "Close" at bounding box center [721, 20] width 13 height 16
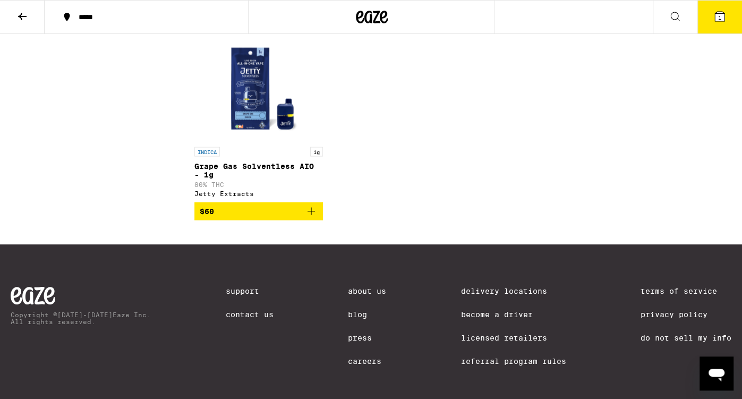
scroll to position [4004, 0]
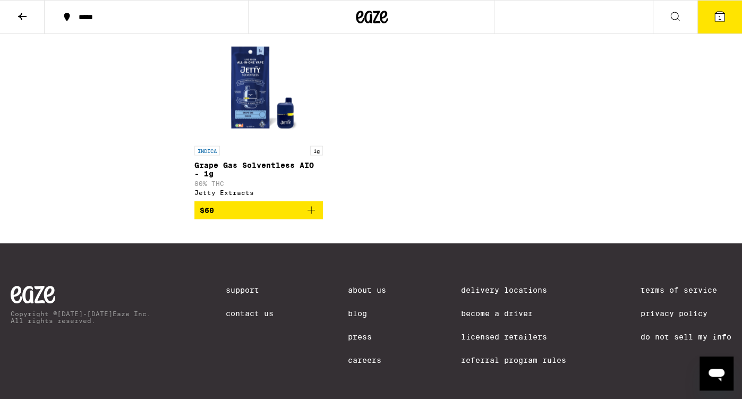
click at [254, 140] on img "Open page for Grape Gas Solventless AIO - 1g from Jetty Extracts" at bounding box center [259, 87] width 106 height 106
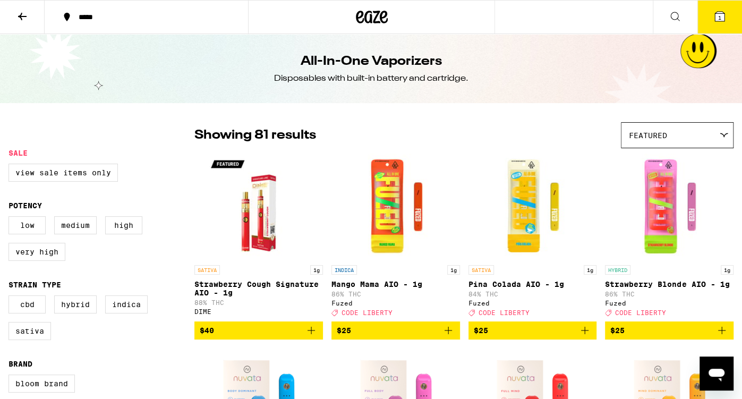
click at [723, 134] on icon at bounding box center [723, 135] width 7 height 4
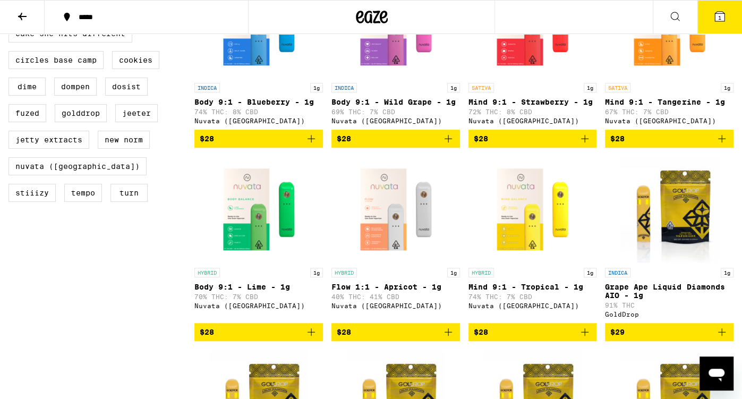
scroll to position [376, 0]
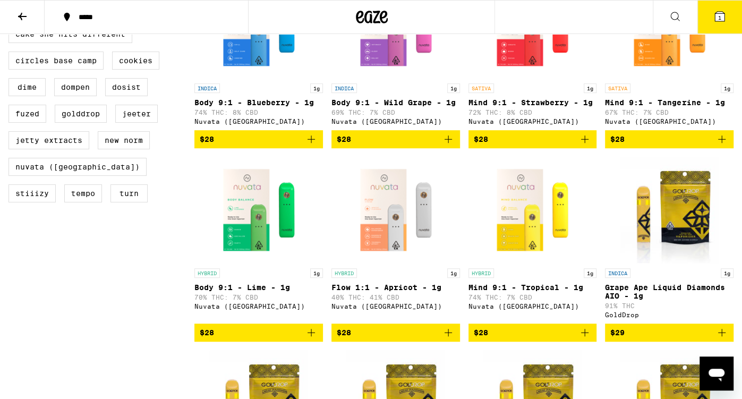
click at [719, 17] on span "1" at bounding box center [719, 17] width 3 height 6
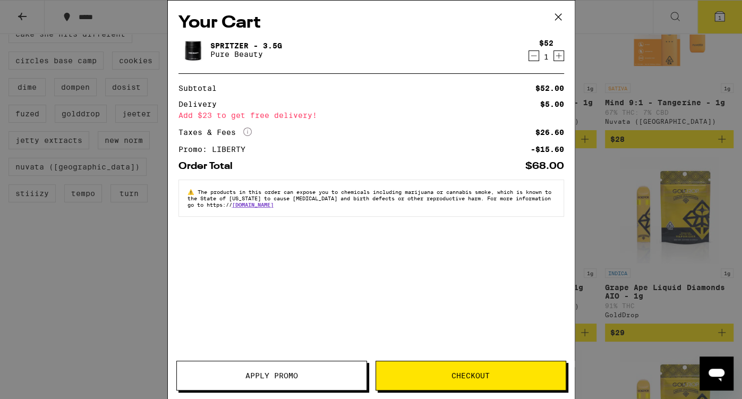
click at [533, 58] on icon "Decrement" at bounding box center [534, 55] width 10 height 13
